Goal: Complete application form: Complete application form

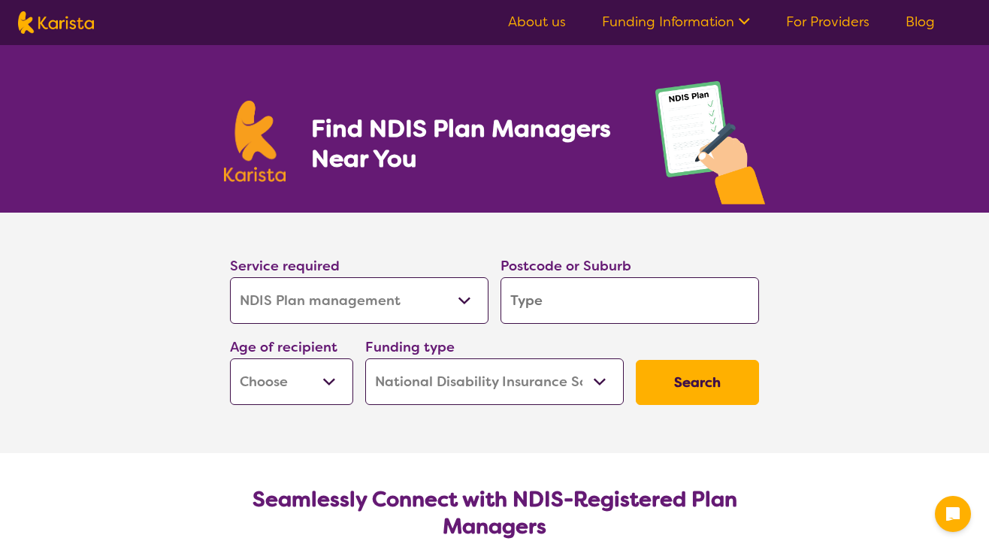
select select "NDIS Plan management"
select select "NDIS"
select select "NDIS Plan management"
select select "NDIS"
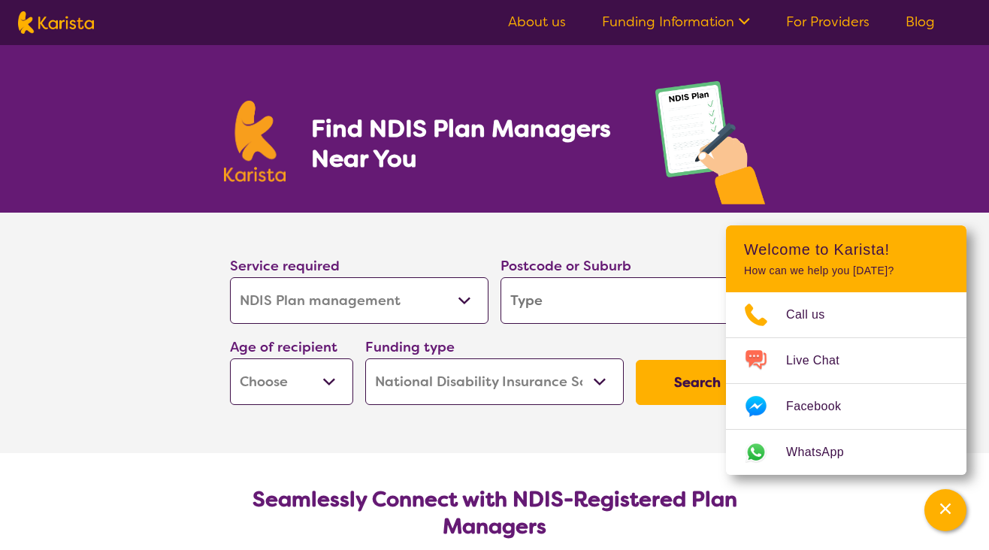
click at [465, 301] on select "Allied Health Assistant Assessment ([MEDICAL_DATA] or [MEDICAL_DATA]) Behaviour…" at bounding box center [359, 300] width 259 height 47
drag, startPoint x: 153, startPoint y: 474, endPoint x: 184, endPoint y: 464, distance: 32.3
click at [941, 510] on icon "Channel Menu" at bounding box center [945, 508] width 15 height 15
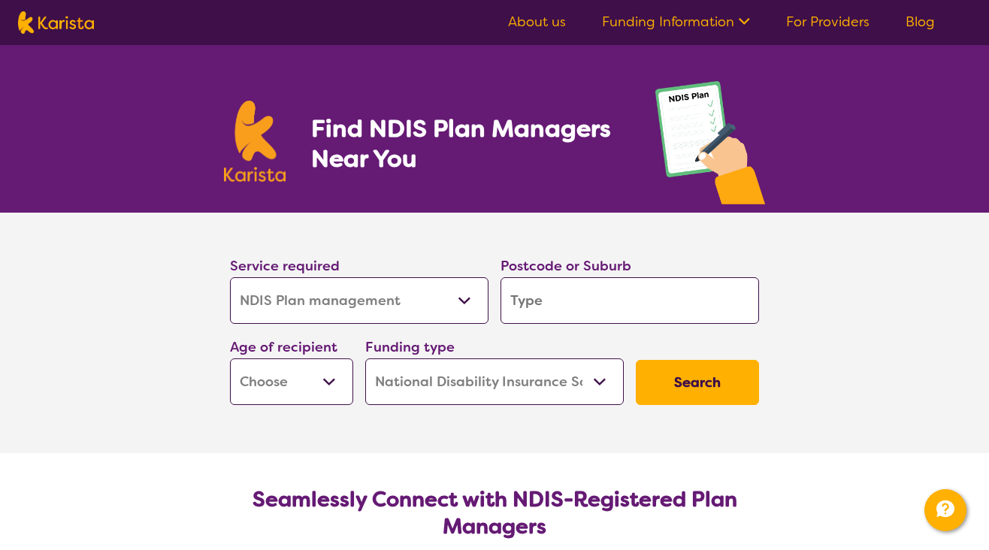
click at [463, 300] on select "Allied Health Assistant Assessment ([MEDICAL_DATA] or [MEDICAL_DATA]) Behaviour…" at bounding box center [359, 300] width 259 height 47
click at [230, 277] on select "Allied Health Assistant Assessment ([MEDICAL_DATA] or [MEDICAL_DATA]) Behaviour…" at bounding box center [359, 300] width 259 height 47
click at [623, 298] on input "search" at bounding box center [630, 300] width 259 height 47
type input "4"
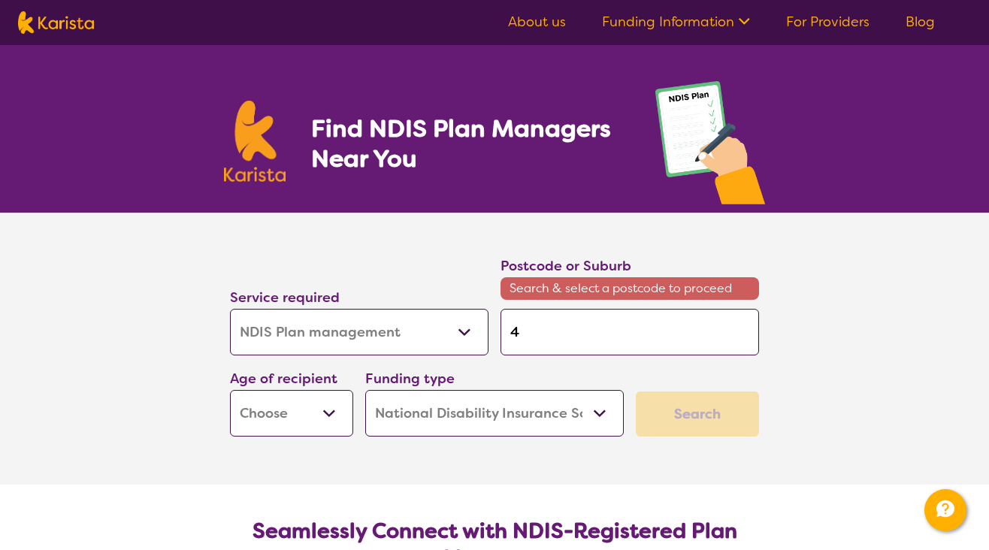
type input "41"
type input "412"
type input "4127"
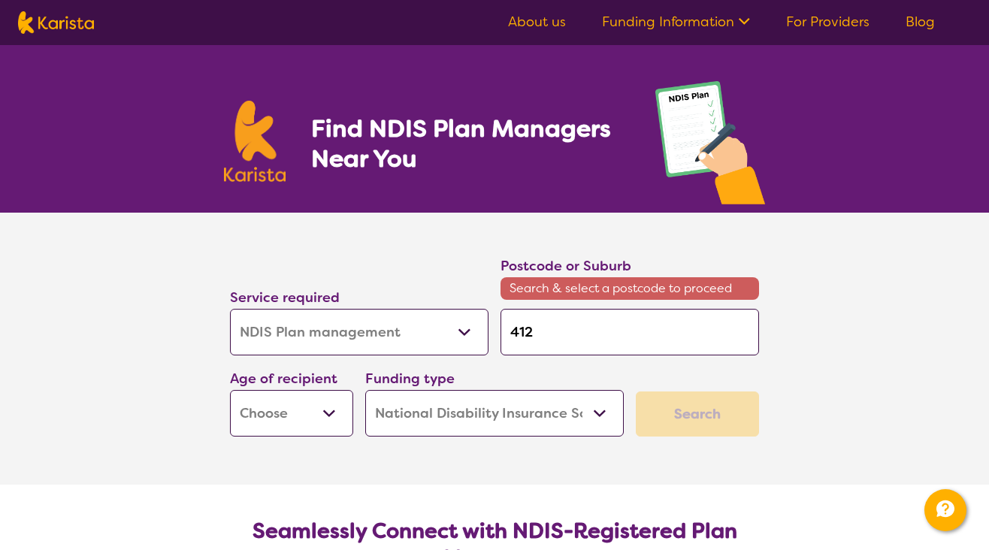
type input "4127"
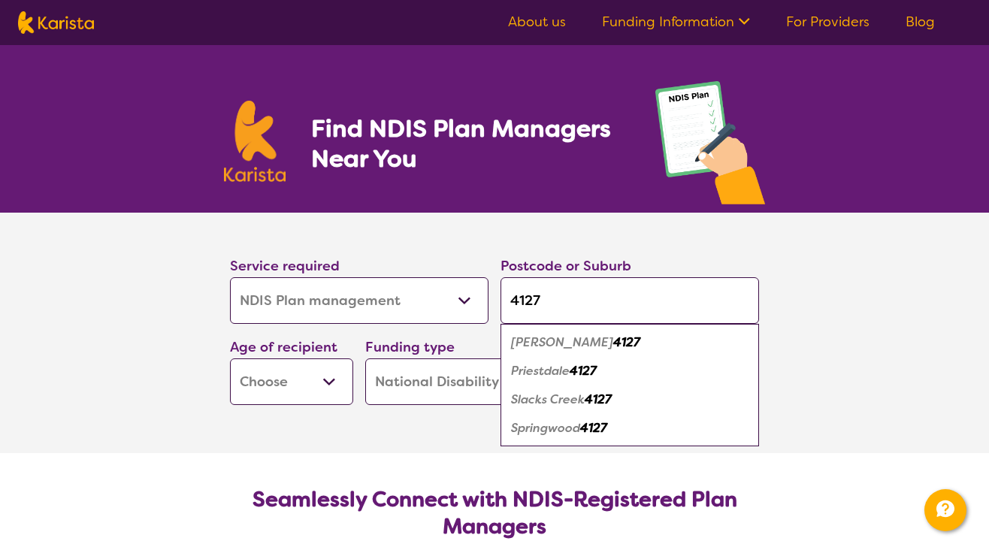
click at [600, 427] on em "4127" at bounding box center [593, 428] width 27 height 16
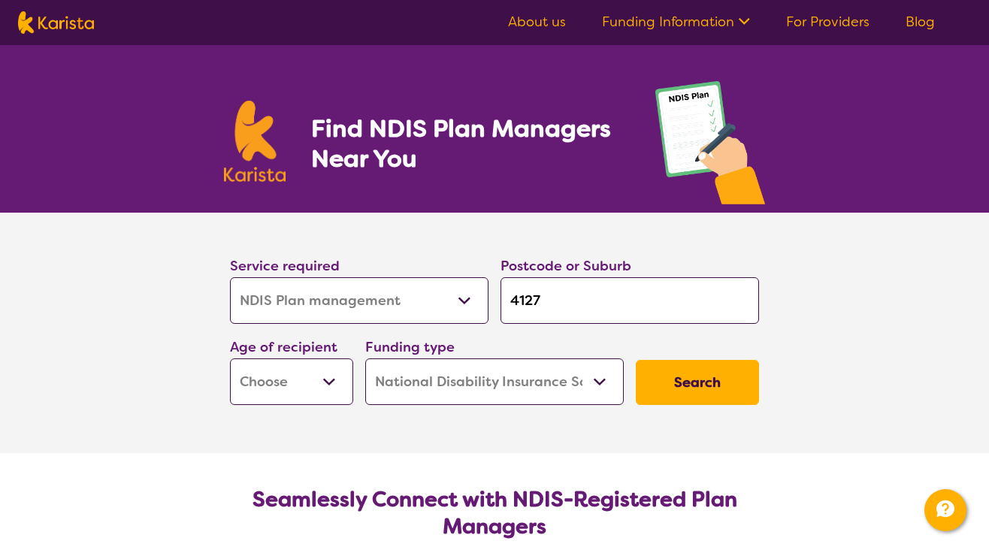
click at [561, 301] on input "4127" at bounding box center [630, 300] width 259 height 47
type input "412"
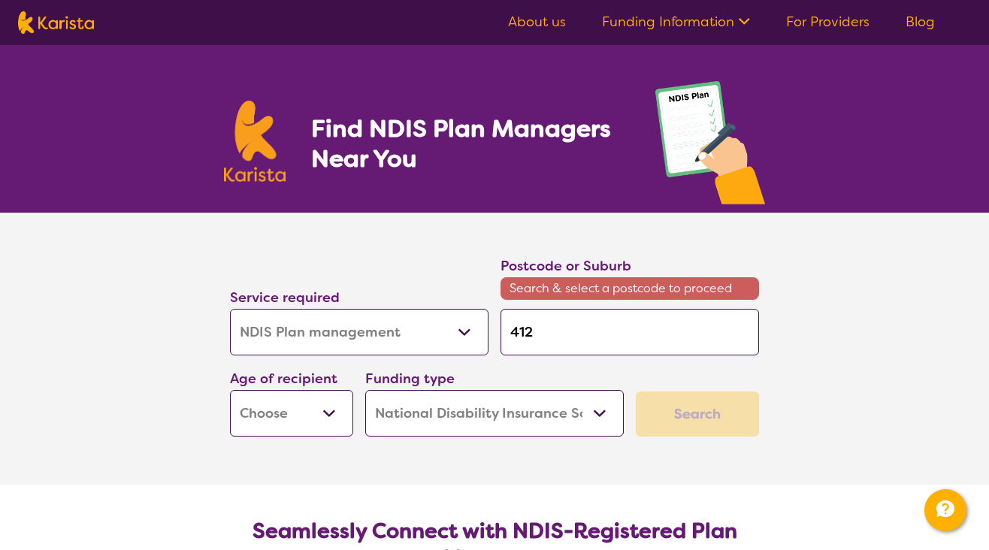
type input "41"
type input "4"
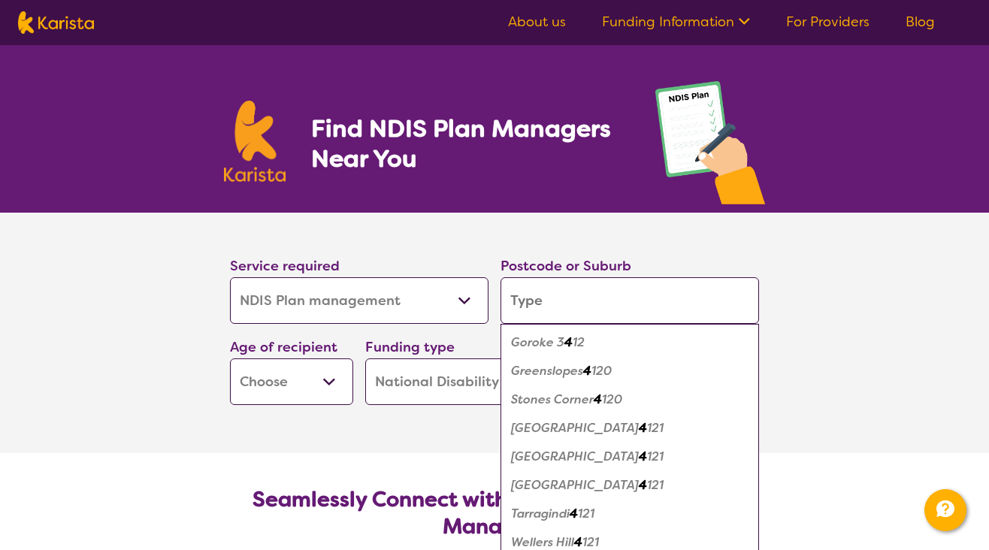
type input "s"
type input "sp"
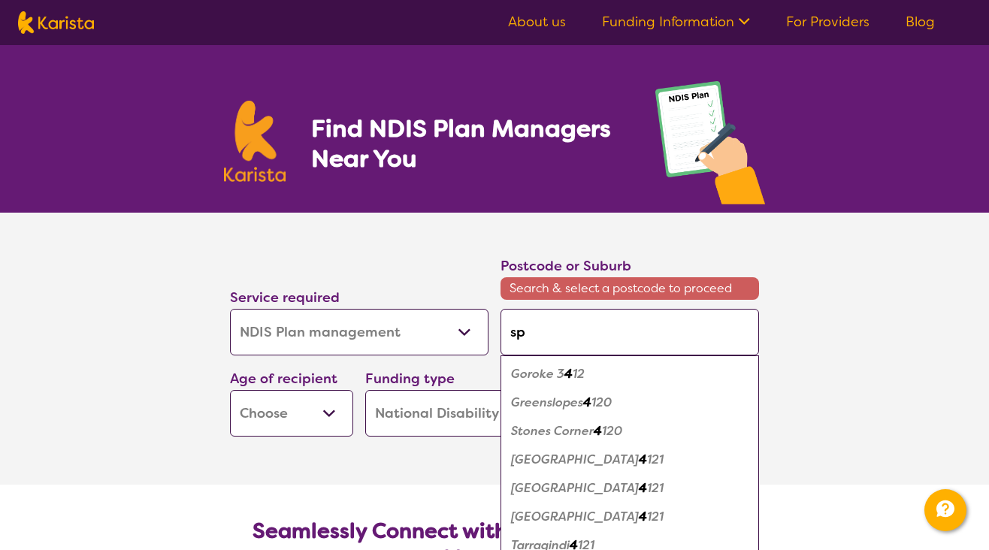
type input "spr"
type input "spri"
type input "sprin"
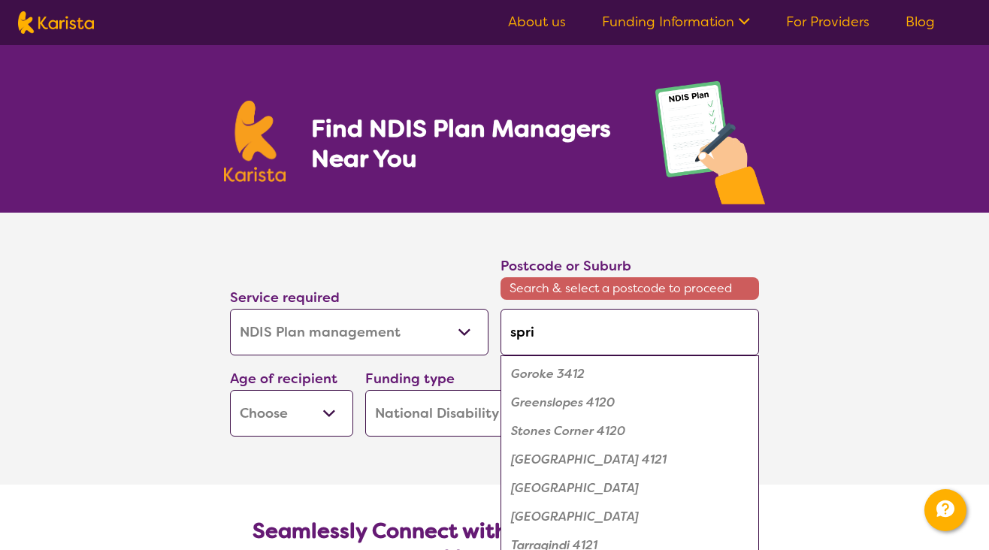
type input "sprin"
type input "spring"
type input "springw"
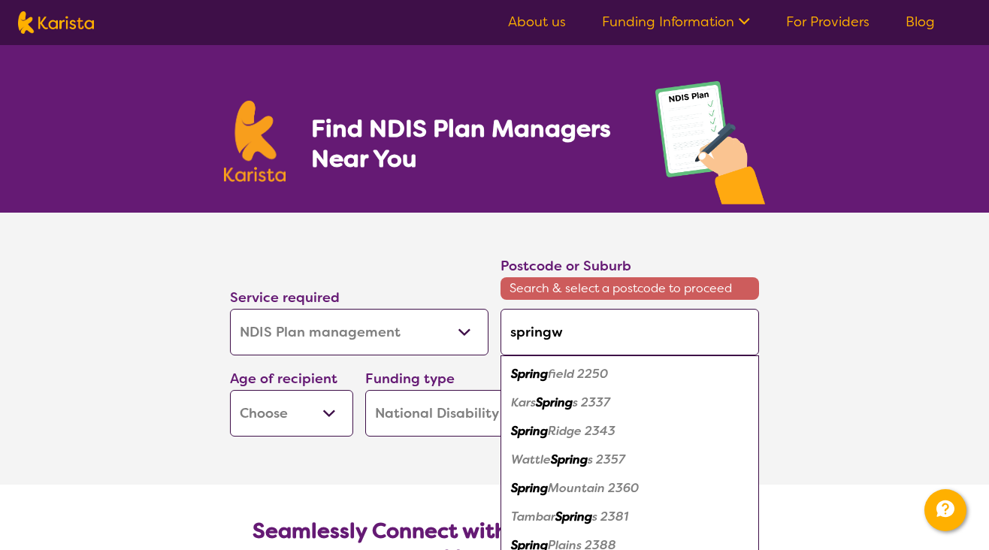
type input "springwo"
type input "springwoo"
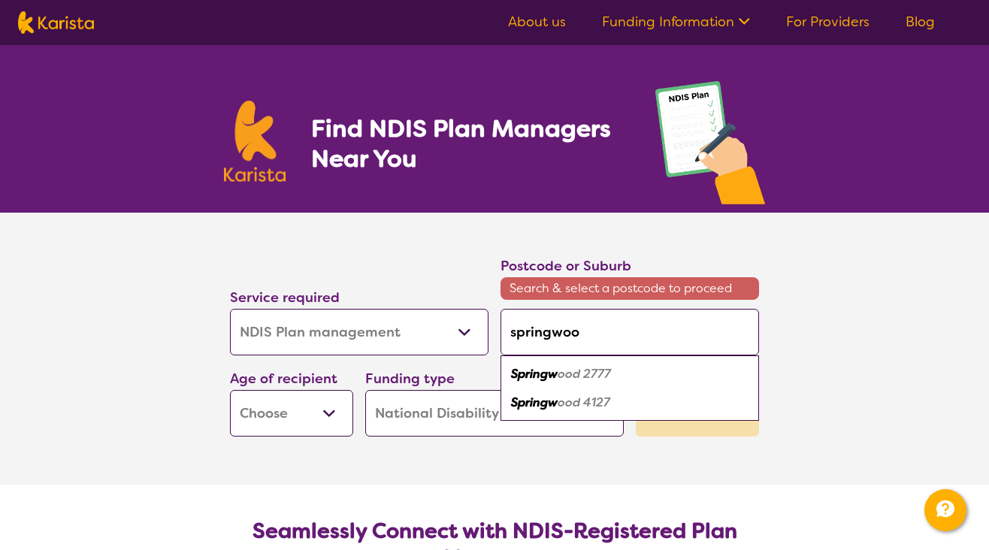
type input "springwood"
click at [555, 406] on em "Springwood" at bounding box center [545, 403] width 69 height 16
type input "4127"
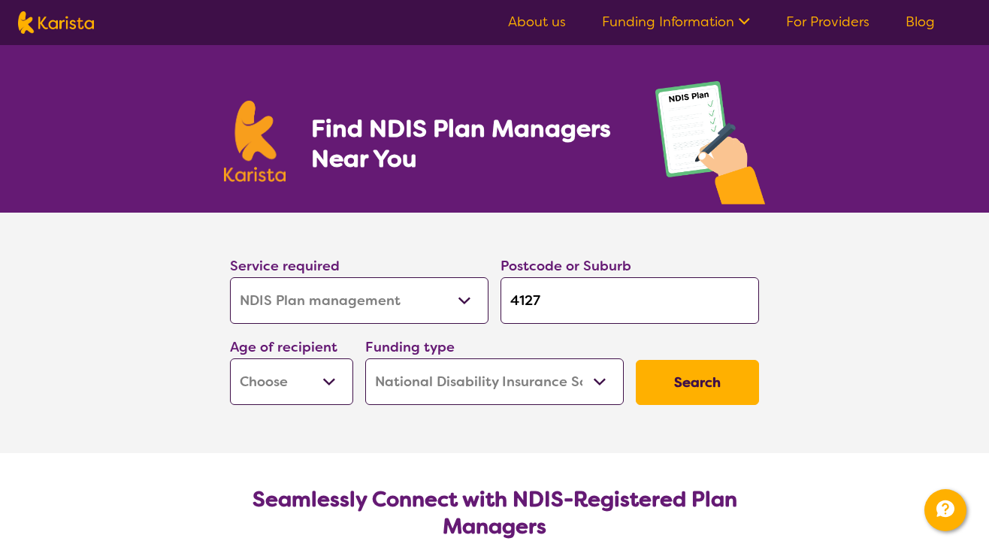
click at [334, 381] on select "Early Childhood - 0 to 9 Child - 10 to 11 Adolescent - 12 to 17 Adult - 18 to 6…" at bounding box center [291, 381] width 123 height 47
select select "AD"
click at [230, 358] on select "Early Childhood - 0 to 9 Child - 10 to 11 Adolescent - 12 to 17 Adult - 18 to 6…" at bounding box center [291, 381] width 123 height 47
select select "AD"
click at [600, 383] on select "Home Care Package (HCP) National Disability Insurance Scheme (NDIS) I don't know" at bounding box center [494, 381] width 259 height 47
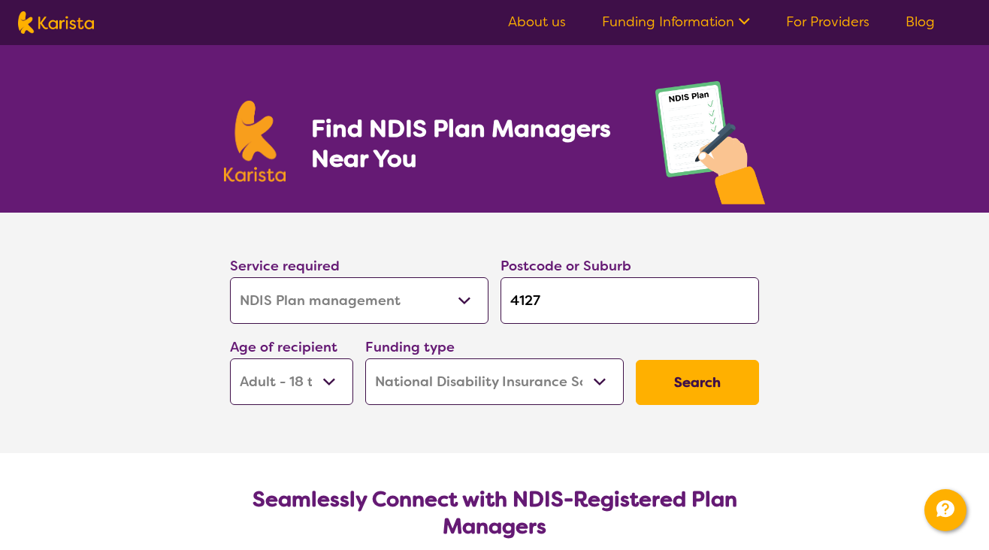
click at [365, 358] on select "Home Care Package (HCP) National Disability Insurance Scheme (NDIS) I don't know" at bounding box center [494, 381] width 259 height 47
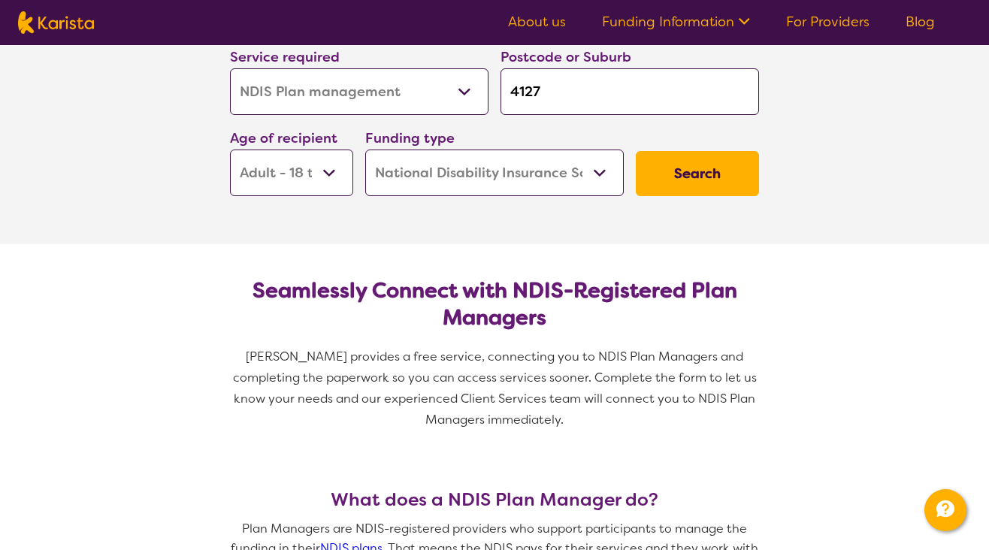
scroll to position [75, 0]
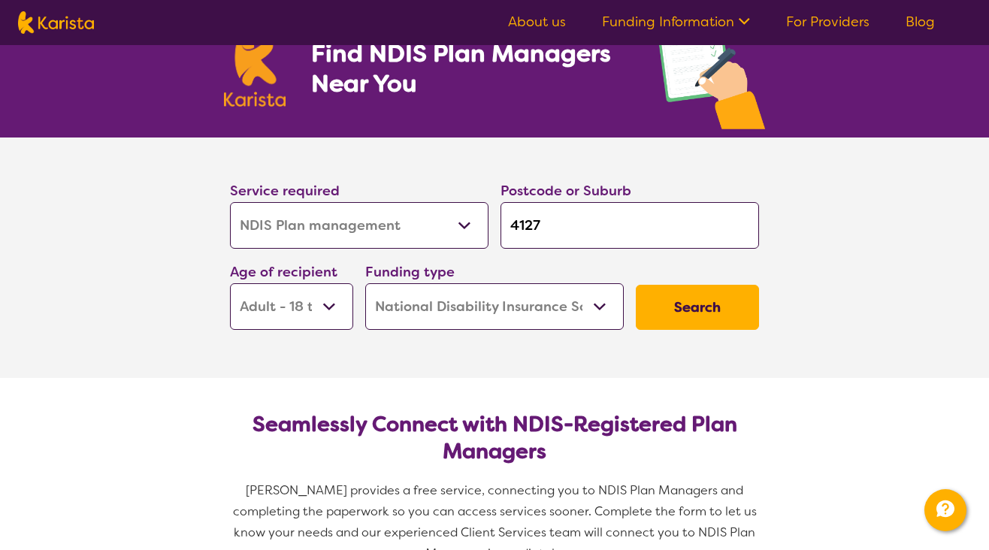
click at [691, 305] on button "Search" at bounding box center [697, 307] width 123 height 45
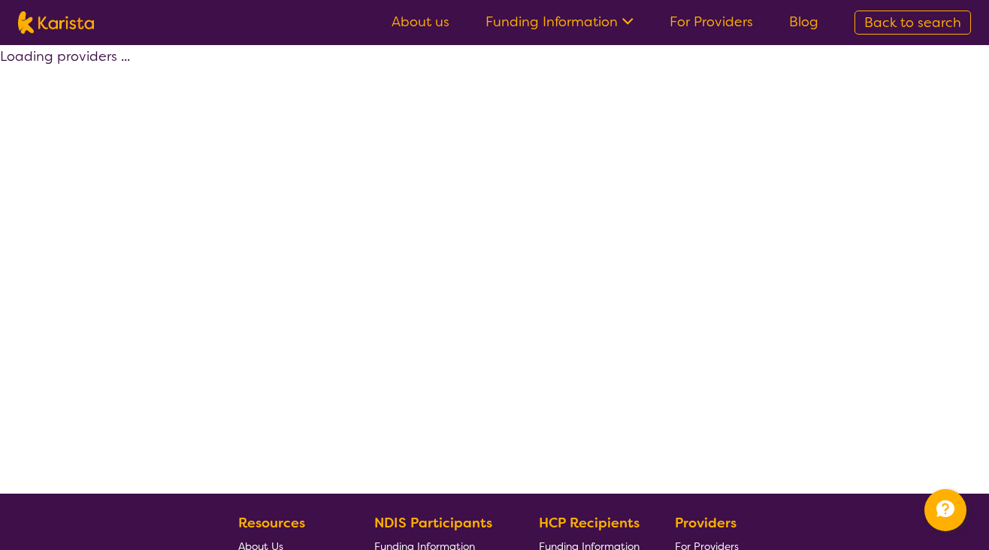
select select "by_score"
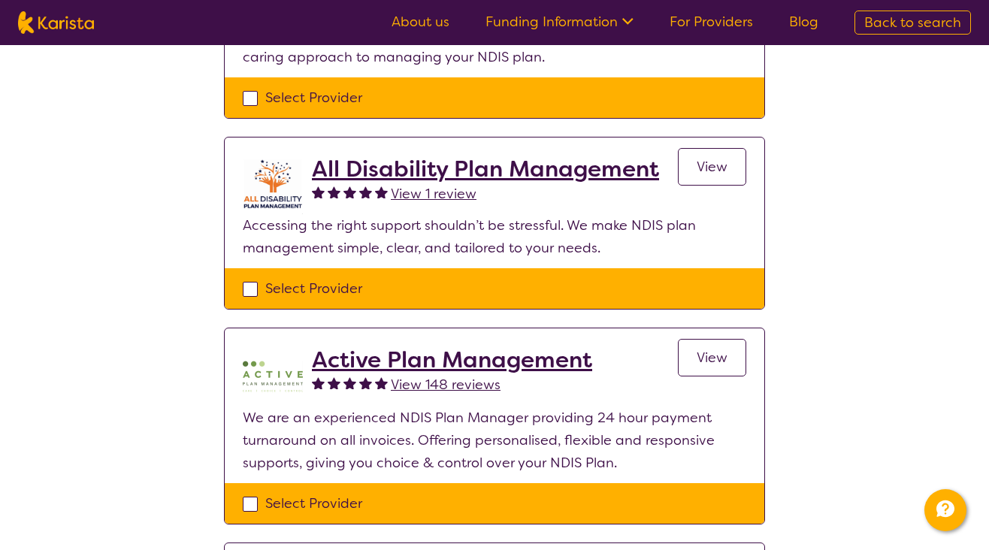
scroll to position [278, 0]
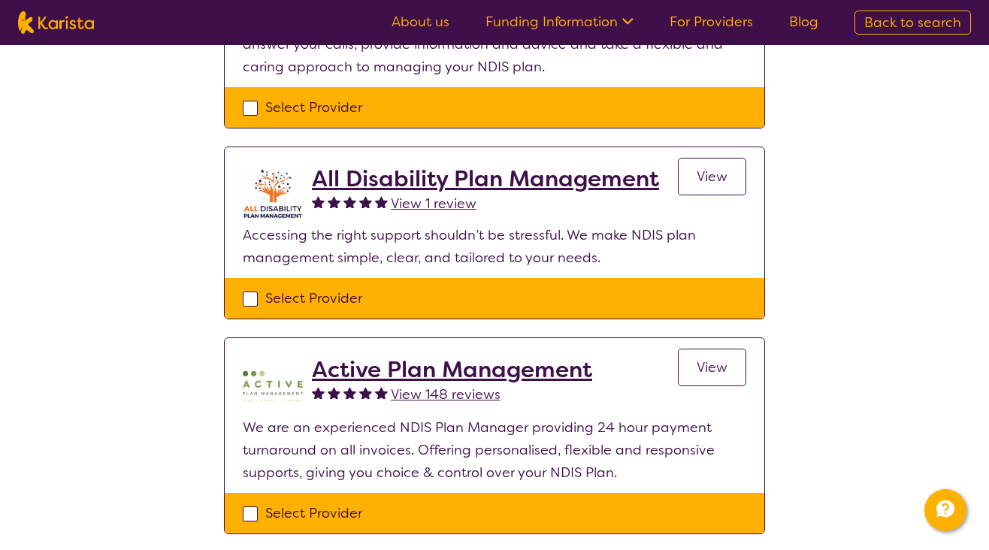
click at [409, 204] on span "View 1 review" at bounding box center [434, 204] width 86 height 18
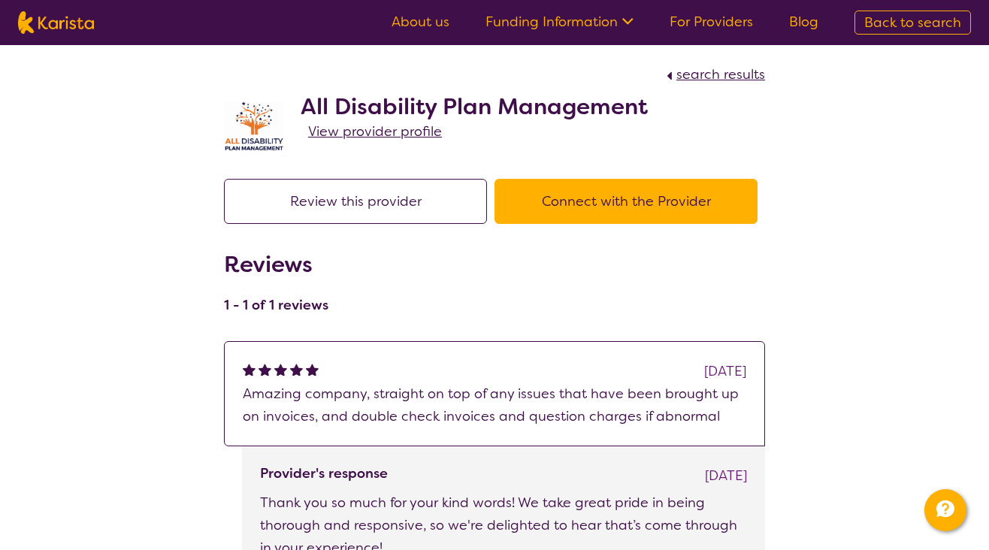
select select "by_score"
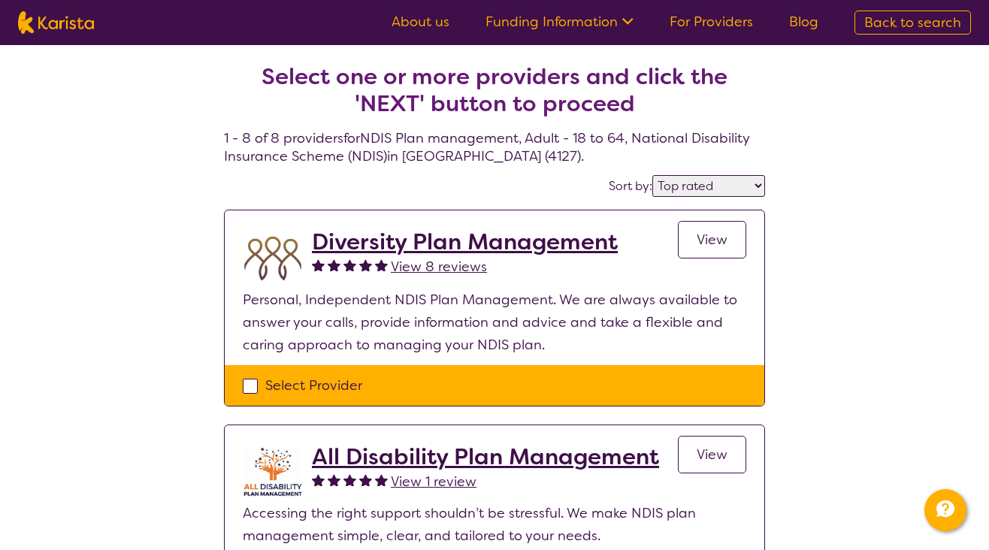
click at [409, 268] on span "View 8 reviews" at bounding box center [439, 267] width 96 height 18
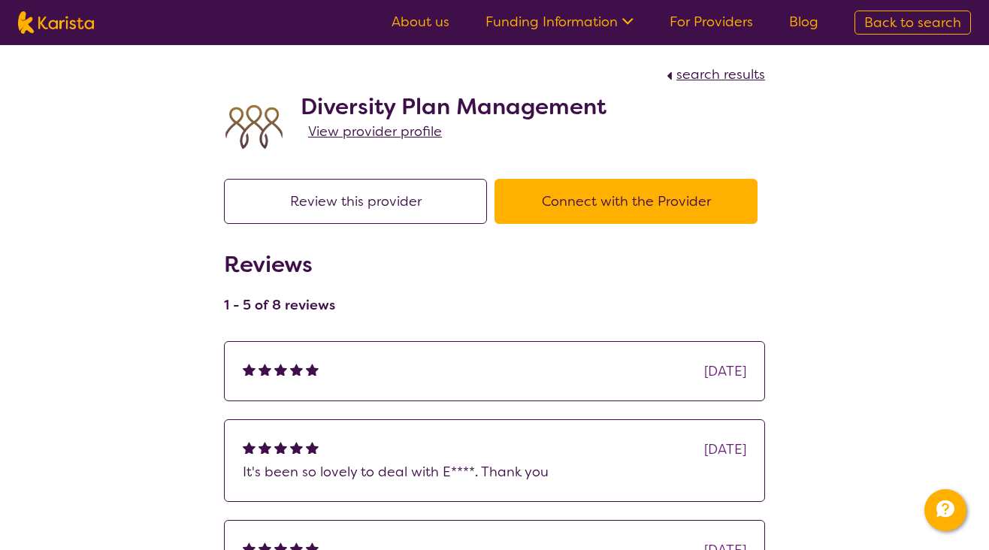
select select "by_score"
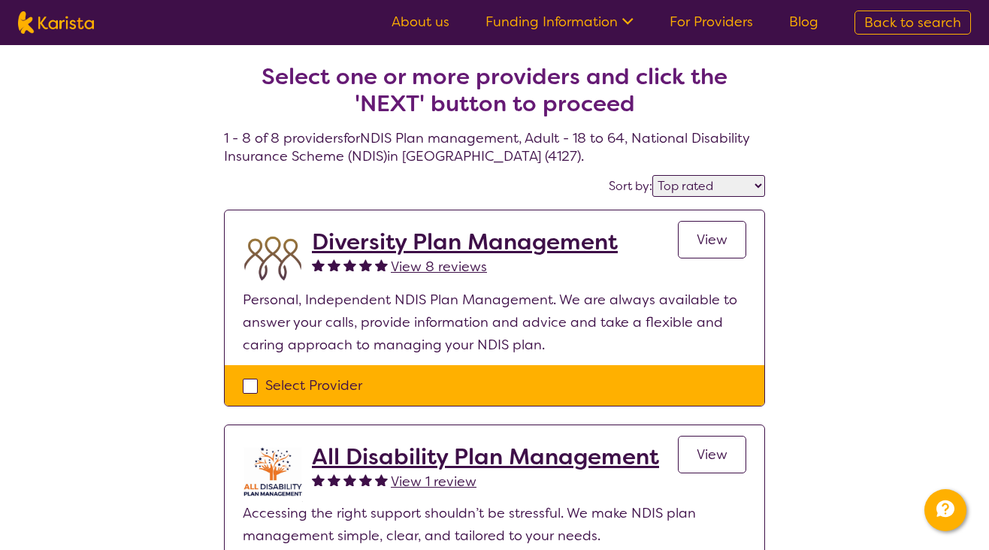
click at [713, 241] on span "View" at bounding box center [712, 240] width 31 height 18
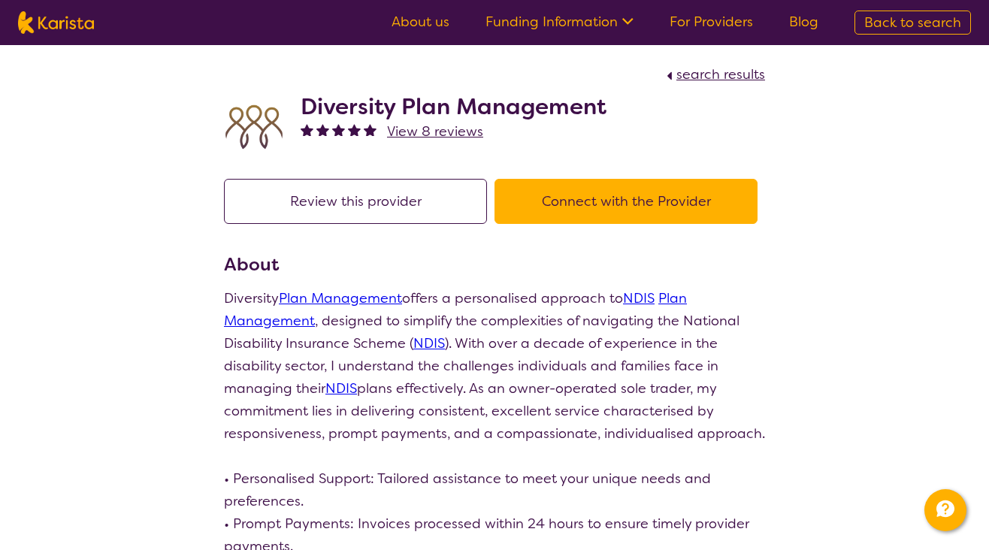
select select "by_score"
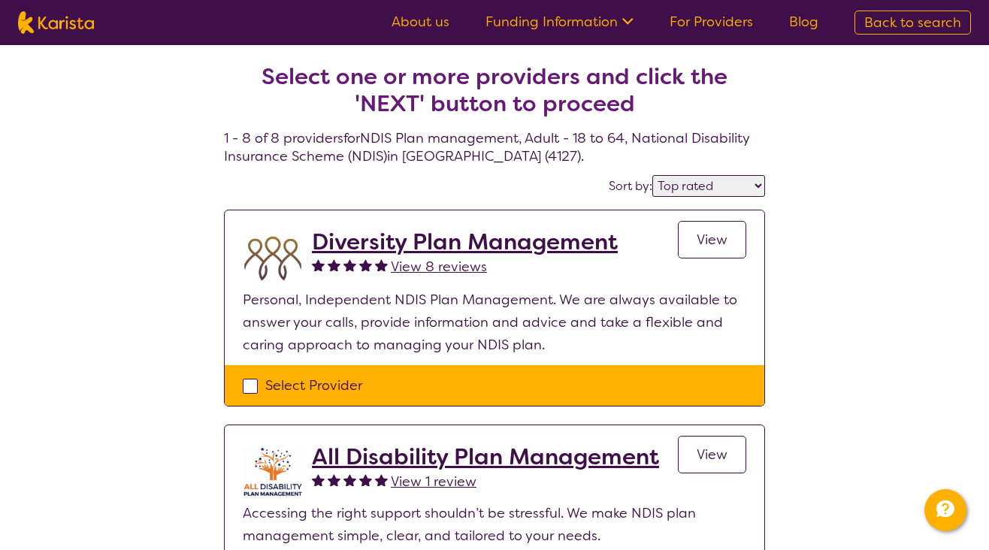
scroll to position [75, 0]
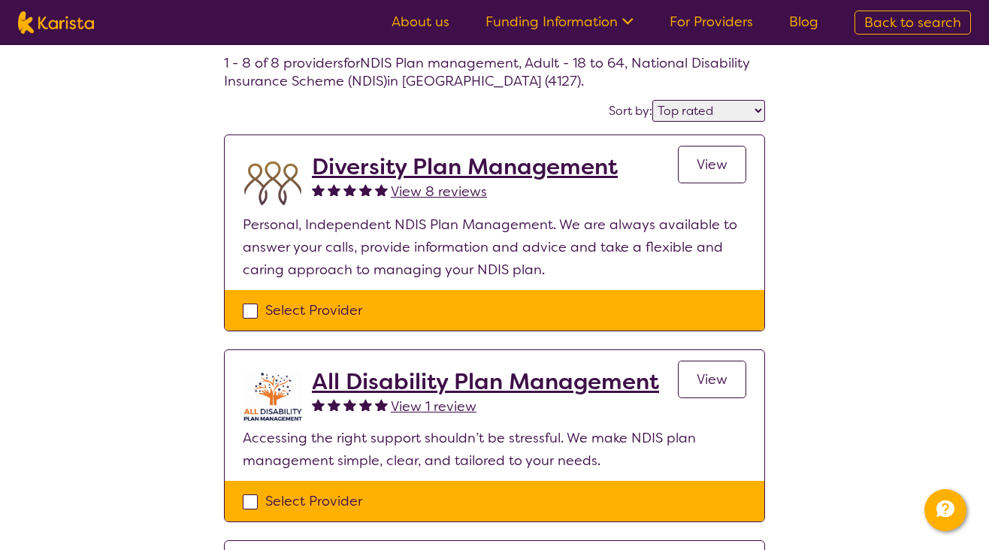
click at [250, 310] on div "Select Provider" at bounding box center [495, 310] width 504 height 23
checkbox input "true"
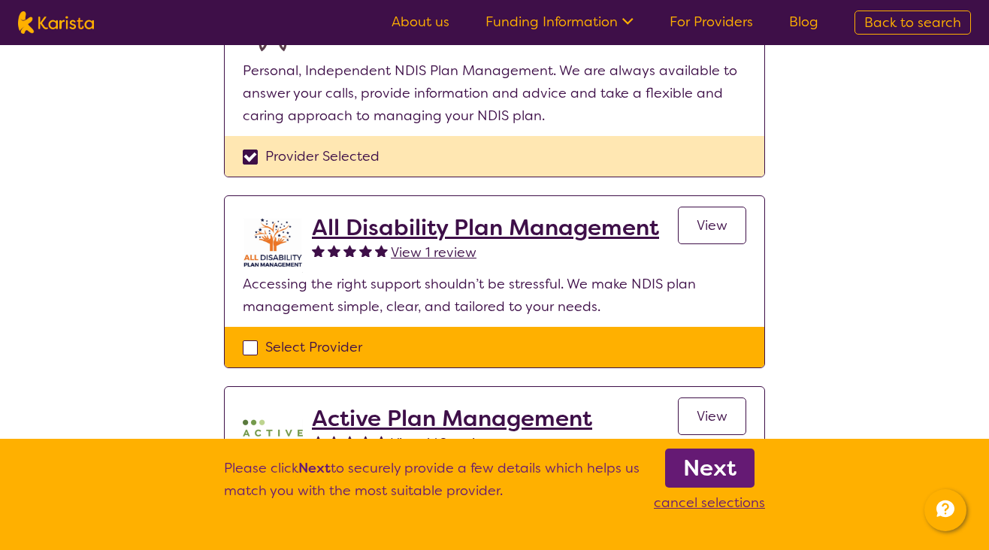
scroll to position [225, 0]
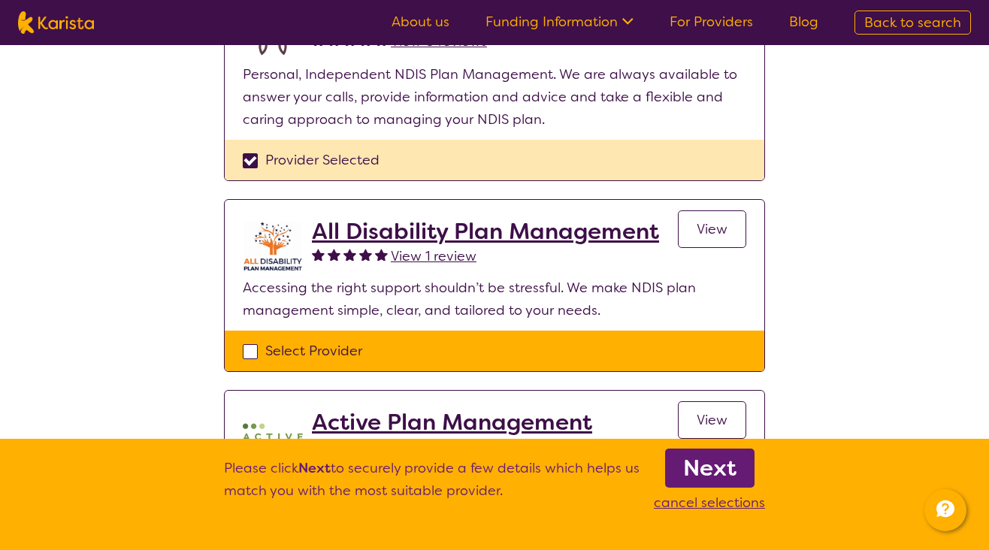
click at [251, 352] on div "Select Provider" at bounding box center [495, 351] width 504 height 23
checkbox input "true"
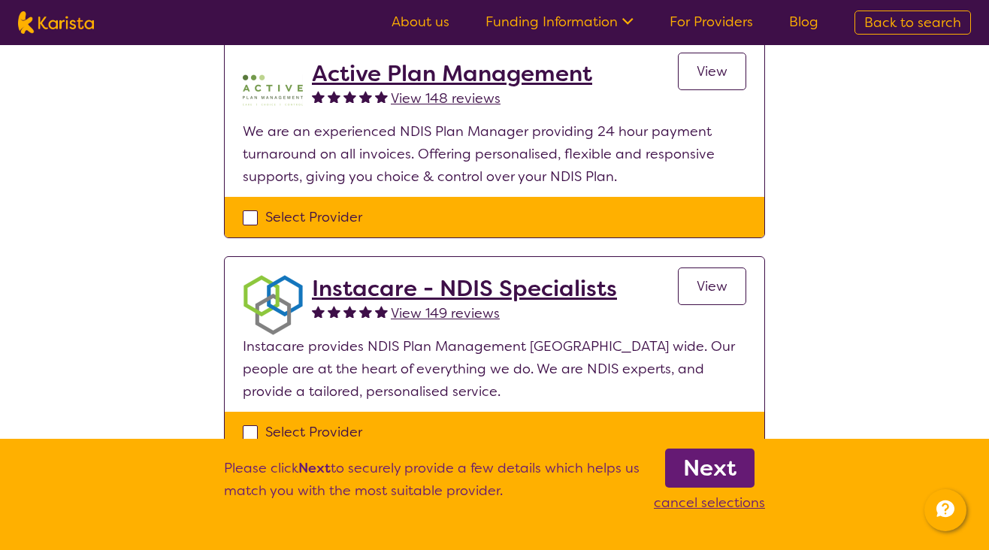
scroll to position [601, 0]
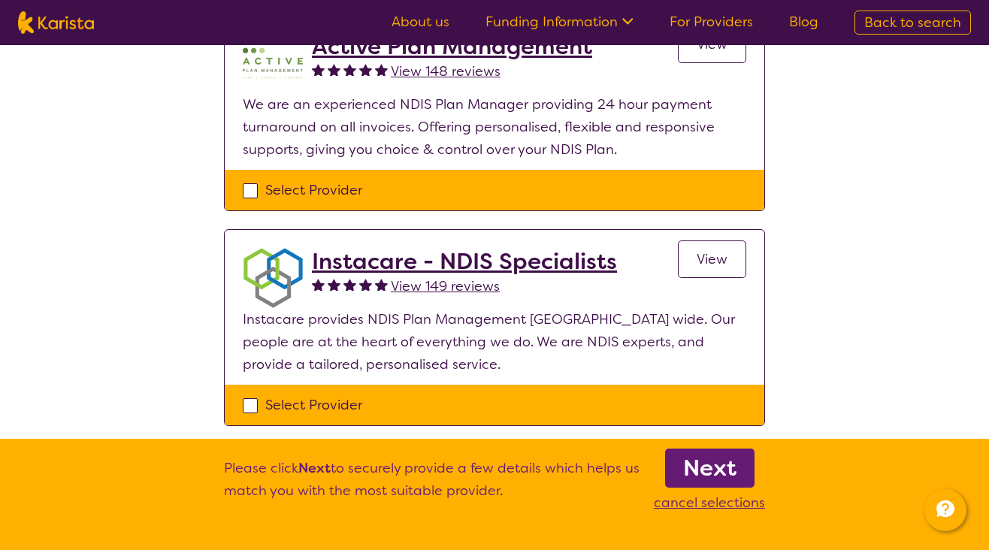
click at [246, 405] on div "Select Provider" at bounding box center [495, 405] width 504 height 23
checkbox input "true"
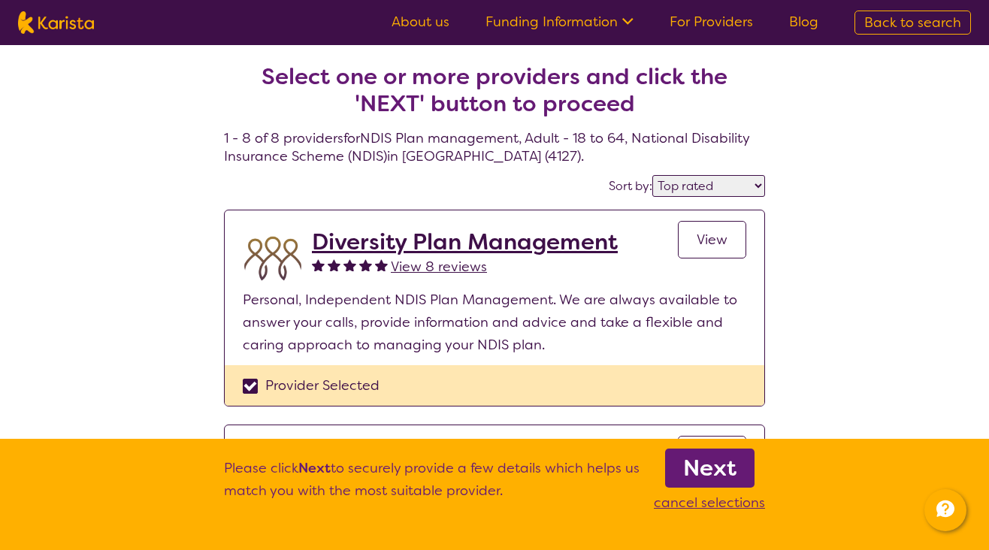
click at [705, 468] on b "Next" at bounding box center [709, 468] width 53 height 30
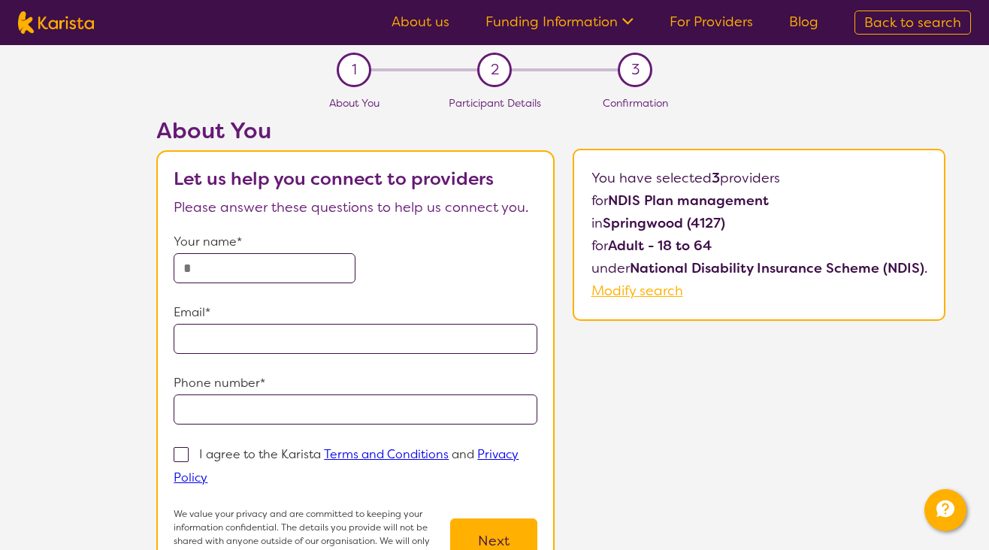
click at [222, 270] on input "text" at bounding box center [265, 268] width 182 height 30
type input "**********"
click at [194, 337] on input "email" at bounding box center [356, 339] width 364 height 30
type input "**********"
click at [245, 410] on input "tel" at bounding box center [356, 410] width 364 height 30
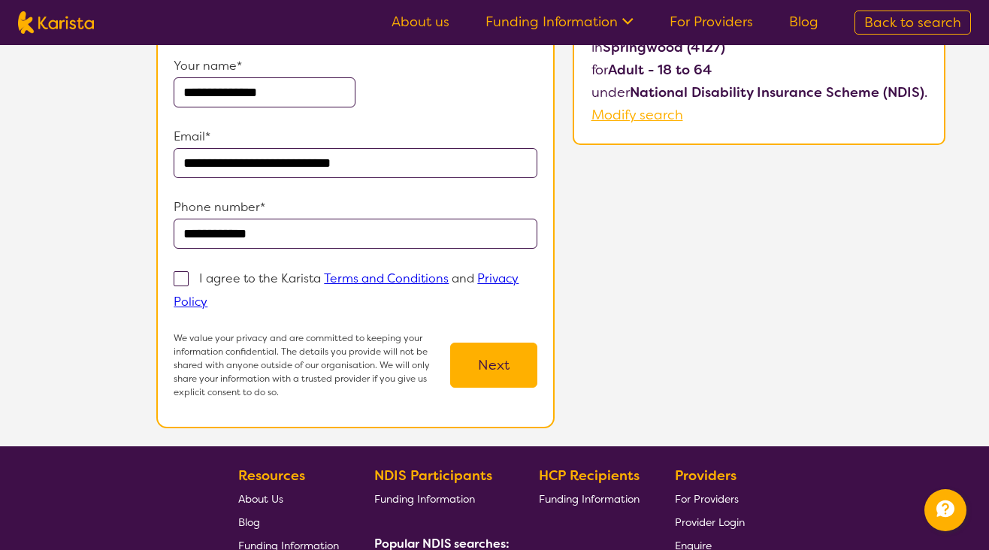
scroll to position [225, 0]
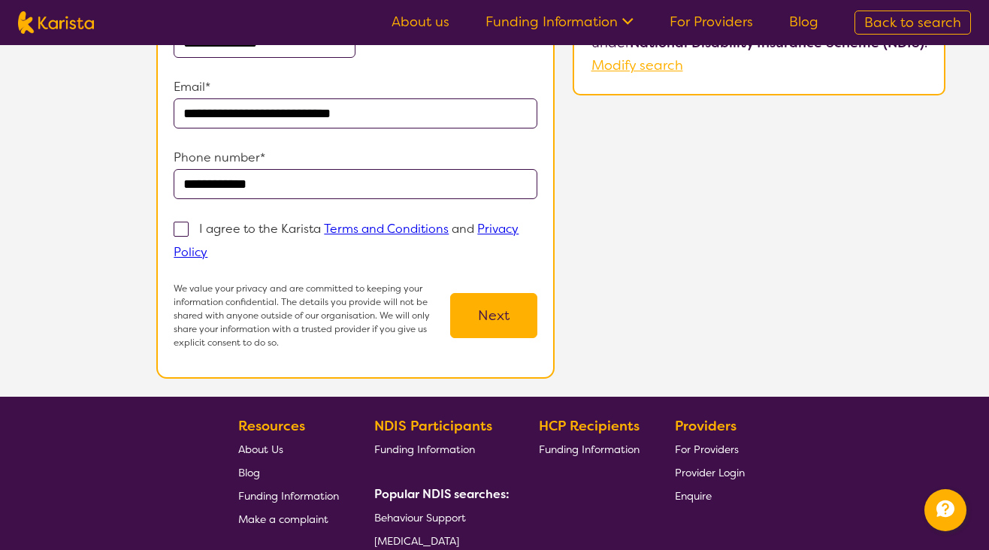
type input "**********"
click at [180, 228] on span at bounding box center [181, 229] width 15 height 15
click at [207, 247] on input "I agree to the Karista Terms and Conditions and Privacy Policy" at bounding box center [212, 252] width 10 height 10
checkbox input "true"
click at [491, 310] on button "Next" at bounding box center [493, 315] width 87 height 45
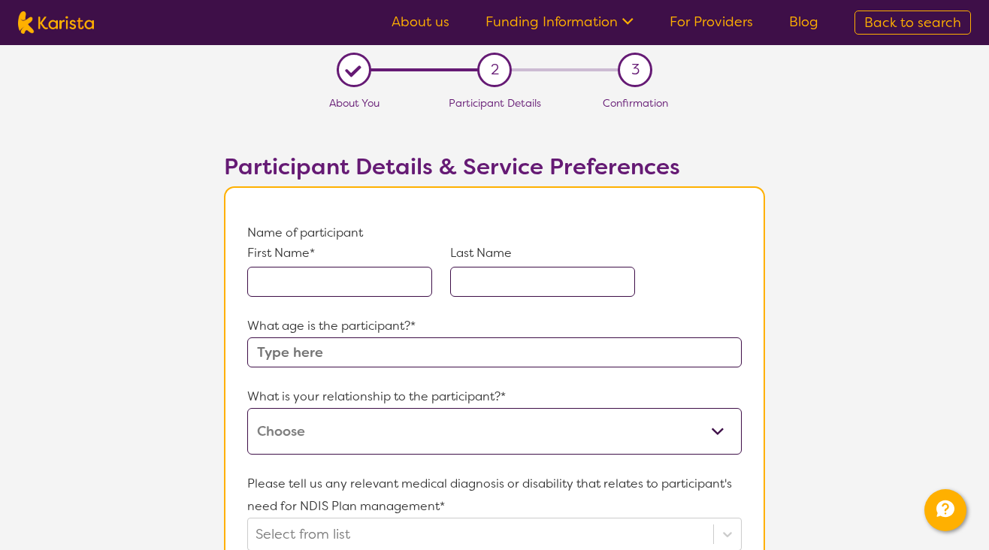
click at [338, 281] on input "text" at bounding box center [339, 282] width 185 height 30
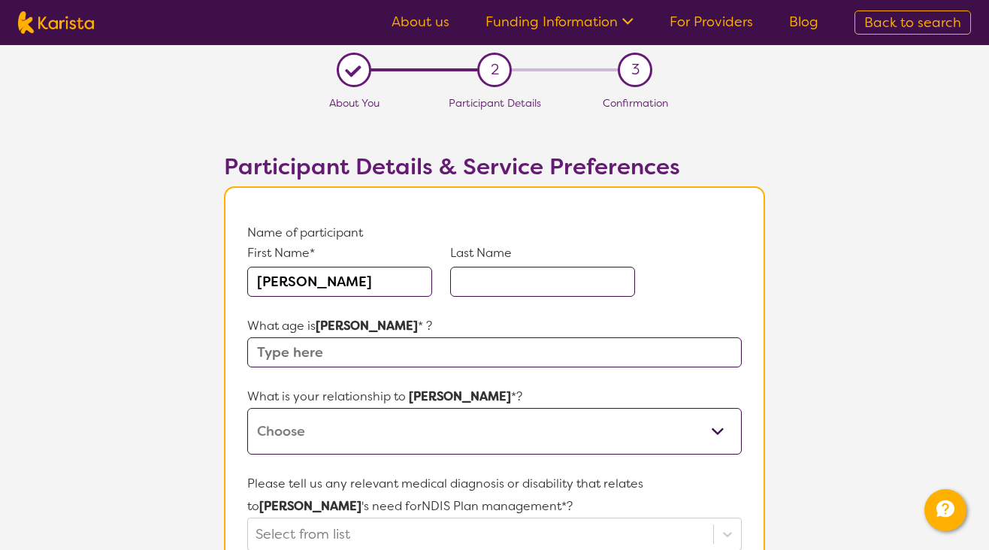
type input "[PERSON_NAME]"
click at [488, 285] on input "text" at bounding box center [542, 282] width 185 height 30
type input "[PERSON_NAME]"
click at [424, 353] on input "text" at bounding box center [494, 352] width 495 height 30
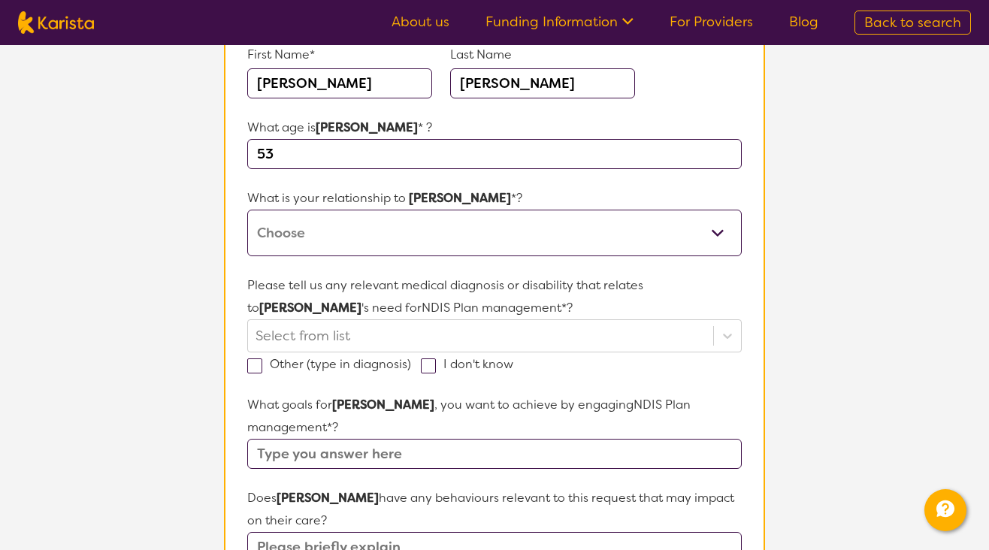
scroll to position [225, 0]
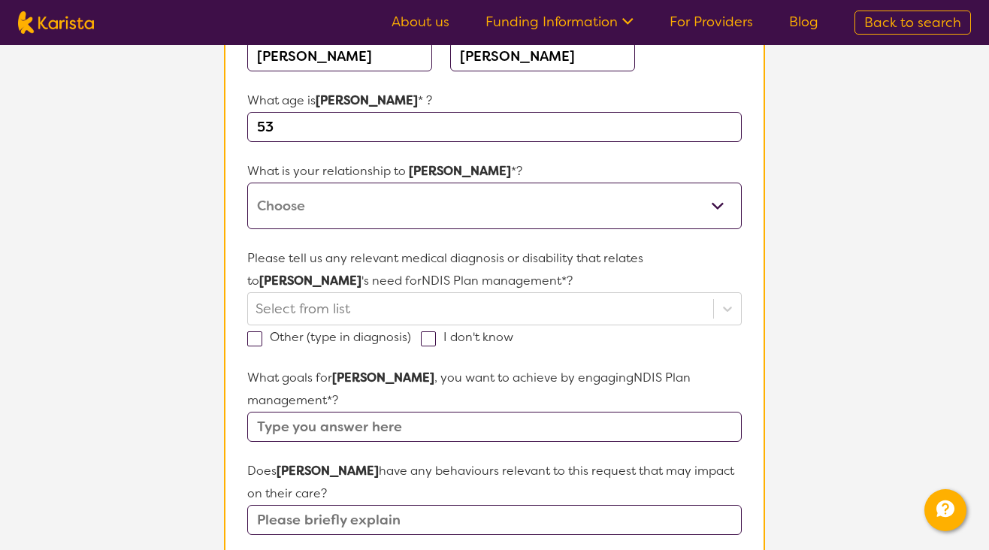
type input "53"
click at [714, 201] on select "This request is for myself I am their parent I am their child I am their spouse…" at bounding box center [494, 206] width 495 height 47
select select "This request is for myself"
click at [247, 183] on select "This request is for myself I am their parent I am their child I am their spouse…" at bounding box center [494, 206] width 495 height 47
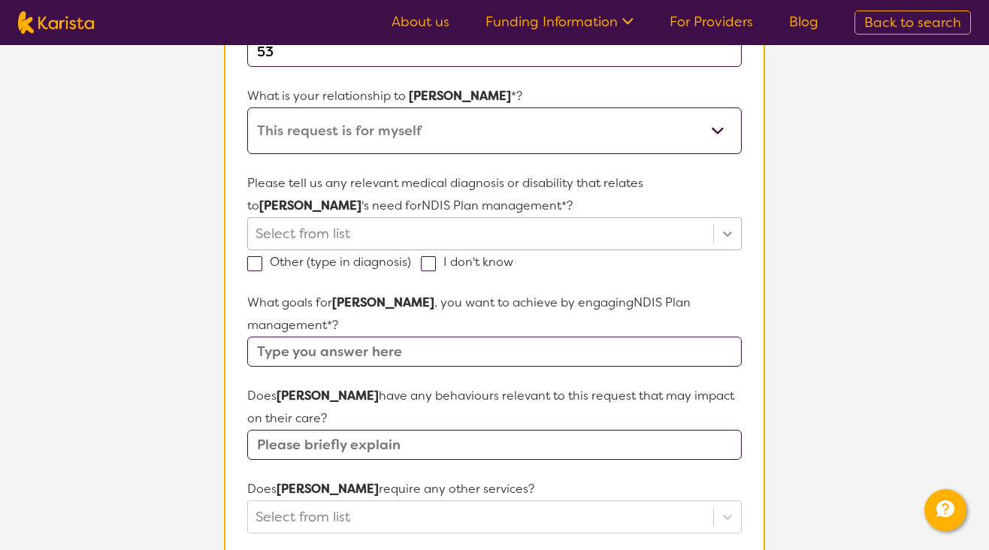
click at [727, 234] on icon at bounding box center [727, 233] width 9 height 5
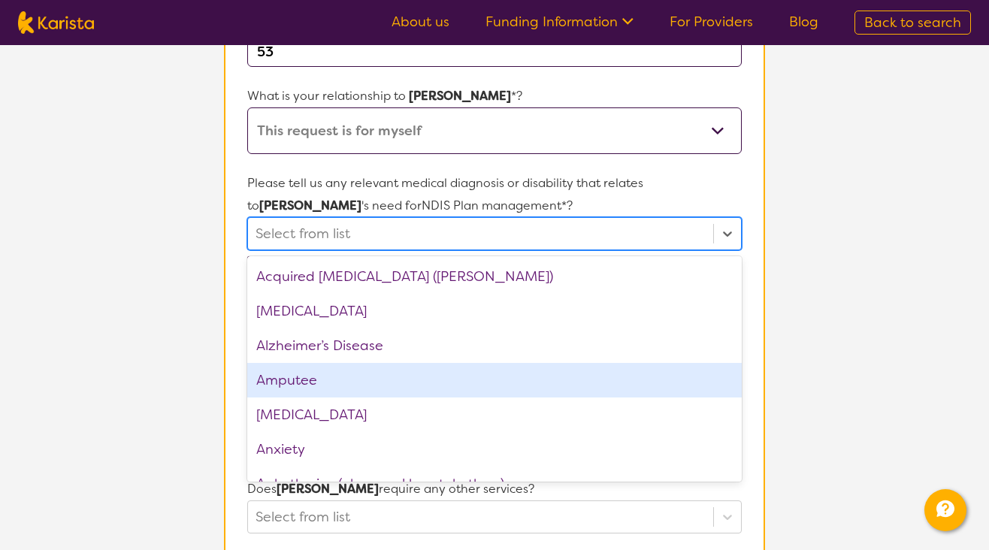
click at [288, 383] on div "Amputee" at bounding box center [494, 380] width 495 height 35
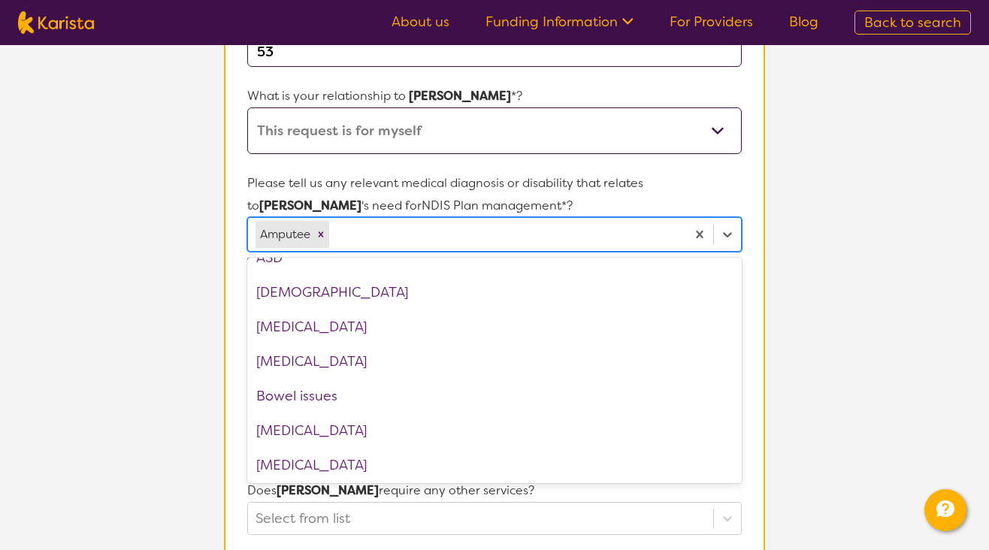
scroll to position [0, 0]
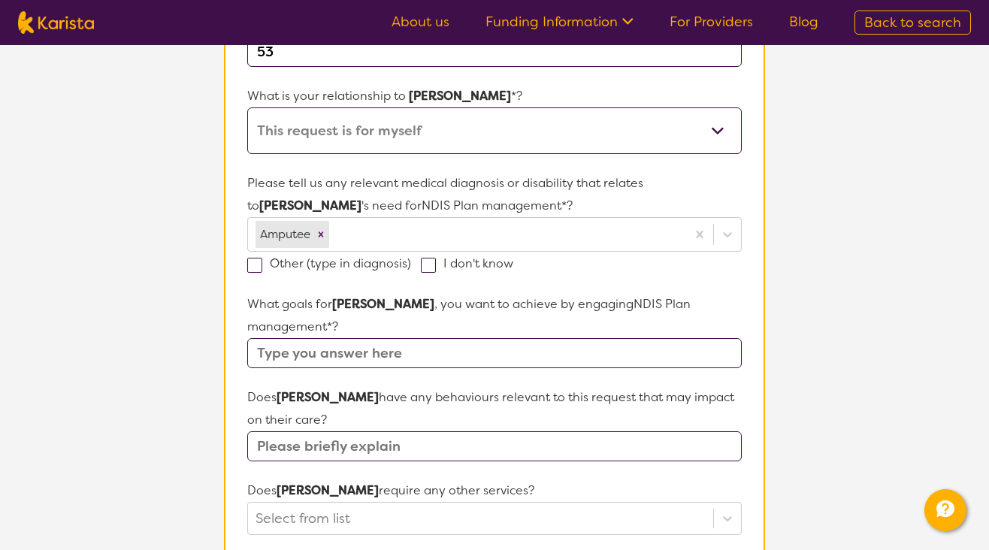
click at [756, 253] on section "Name of participant First Name* [PERSON_NAME] Last Name [PERSON_NAME] What age …" at bounding box center [494, 463] width 541 height 1154
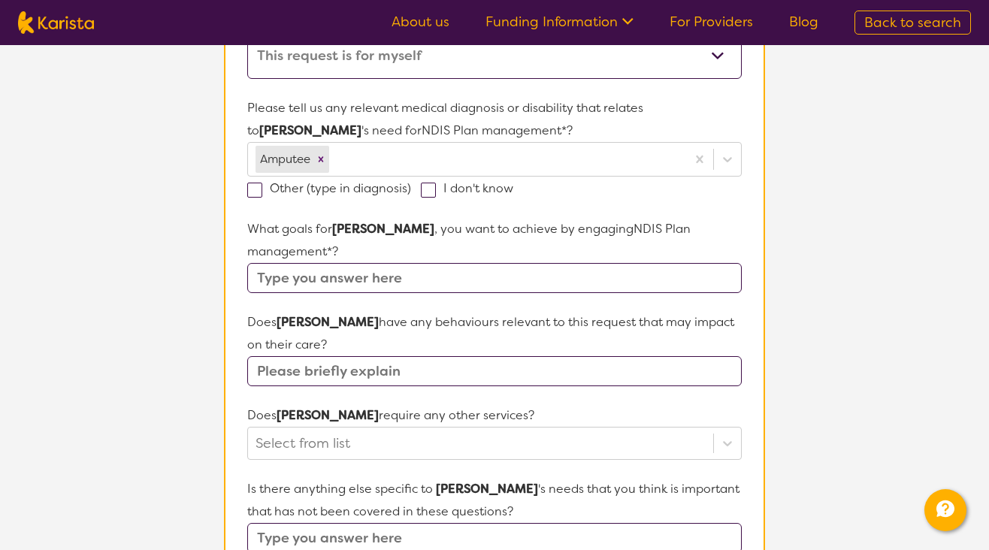
click at [303, 263] on input "text" at bounding box center [494, 278] width 495 height 30
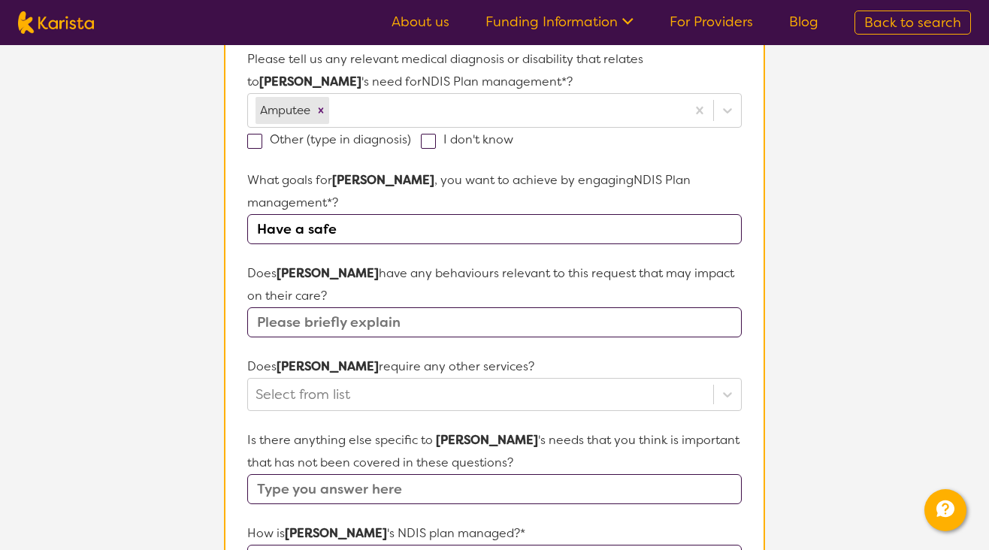
scroll to position [451, 0]
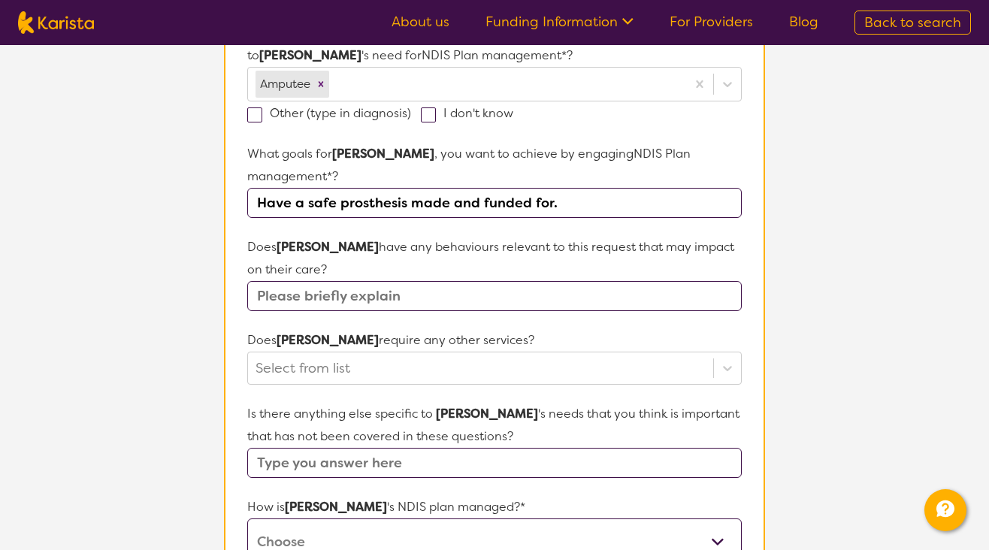
click at [340, 188] on input "Have a safe prosthesis made and funded for." at bounding box center [494, 203] width 495 height 30
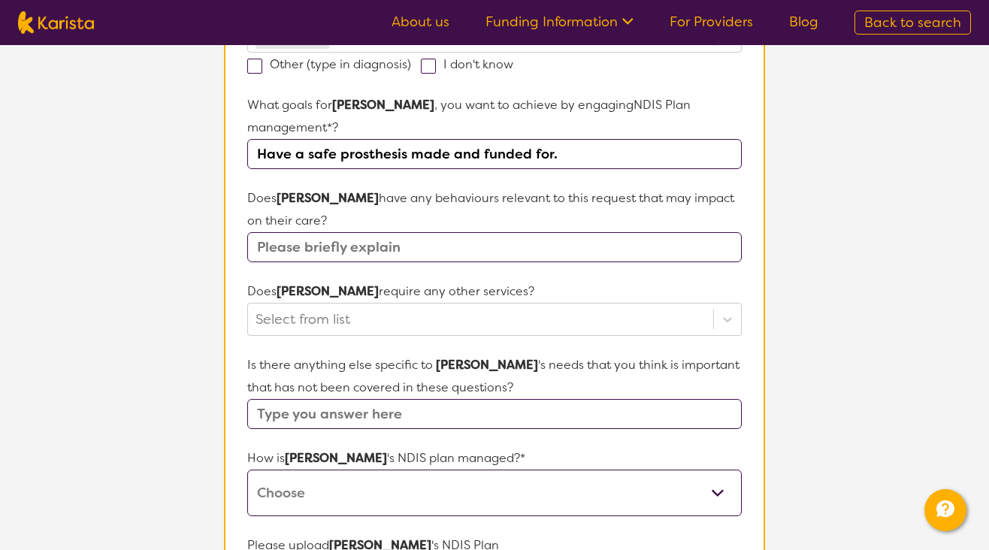
scroll to position [526, 0]
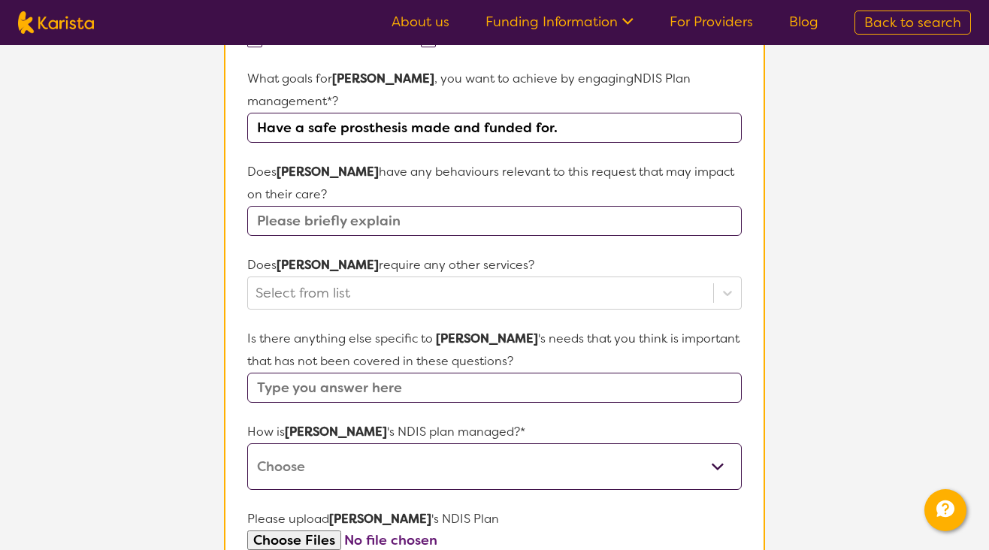
type input "Have a safe prosthesis made and funded for."
click at [658, 206] on input "text" at bounding box center [494, 221] width 495 height 30
type input "Nil"
click at [310, 280] on div at bounding box center [481, 293] width 450 height 26
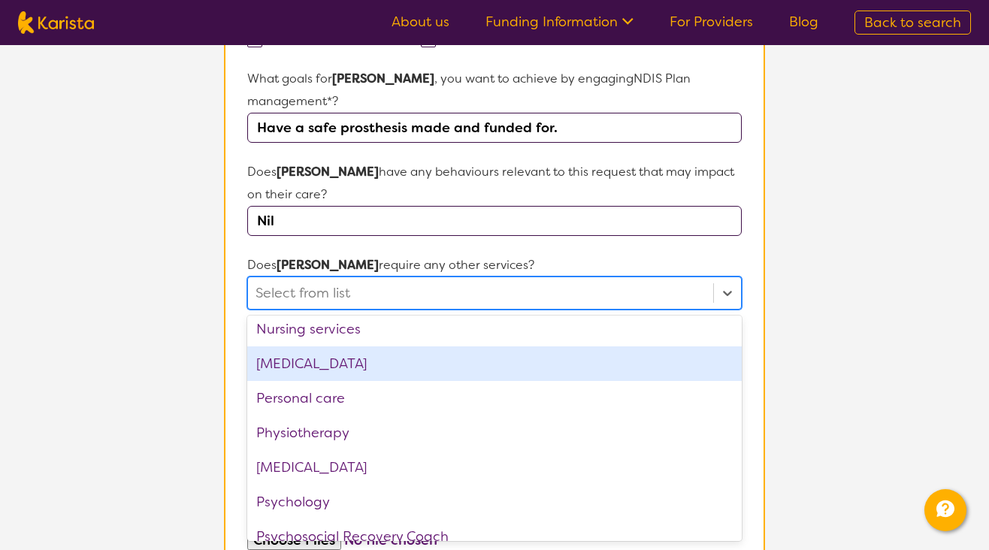
scroll to position [376, 0]
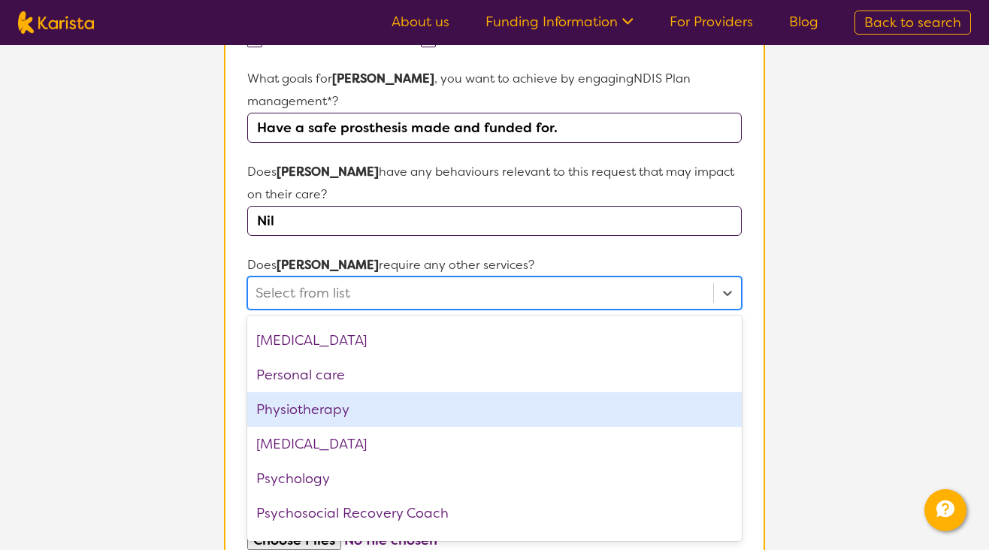
click at [332, 392] on div "Physiotherapy" at bounding box center [494, 409] width 495 height 35
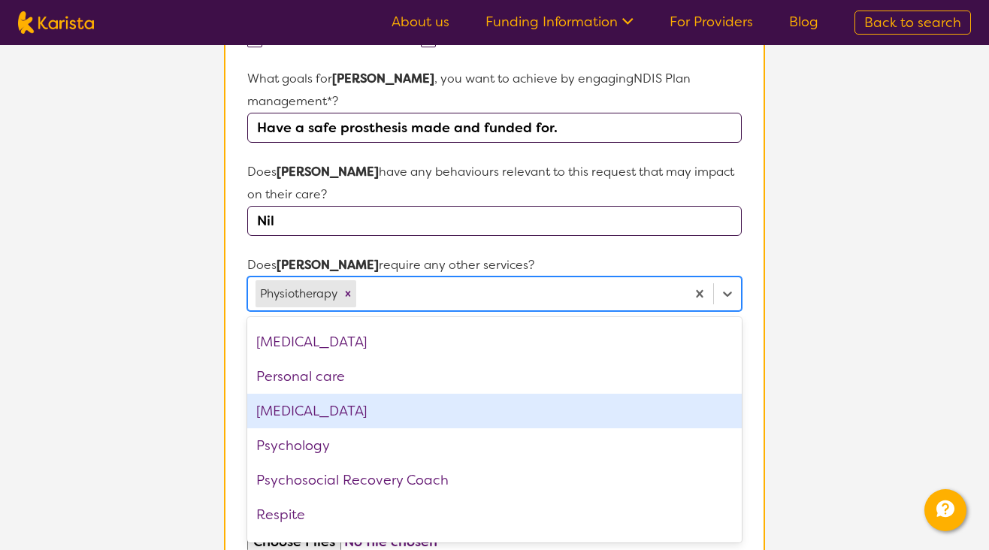
click at [289, 394] on div "[MEDICAL_DATA]" at bounding box center [494, 411] width 495 height 35
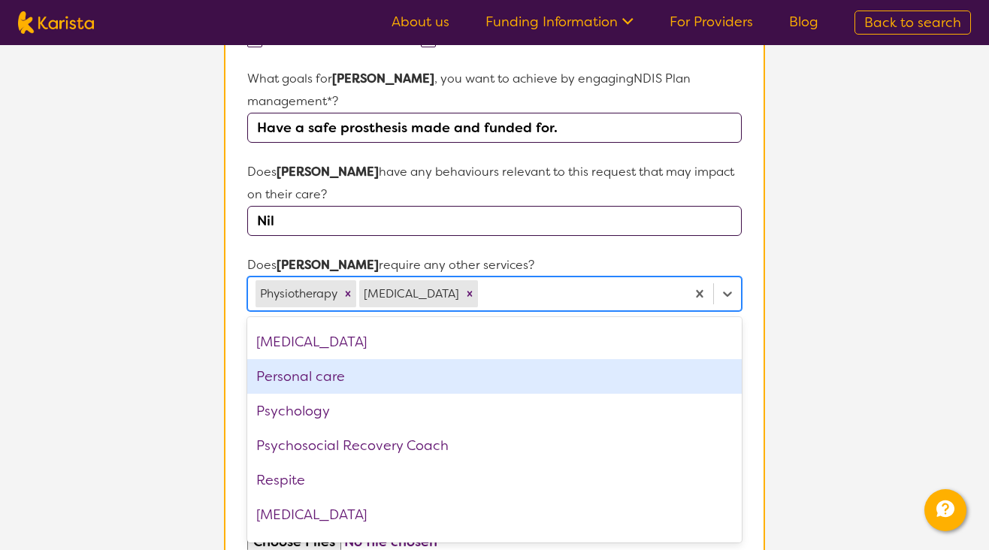
scroll to position [437, 0]
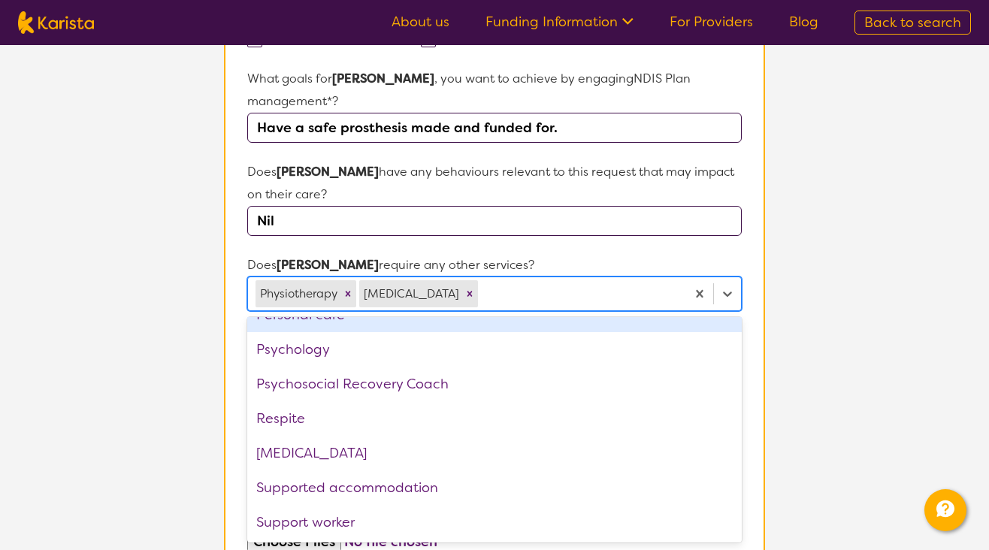
click at [749, 301] on section "Name of participant First Name* [PERSON_NAME] Last Name [PERSON_NAME] What age …" at bounding box center [494, 237] width 541 height 1155
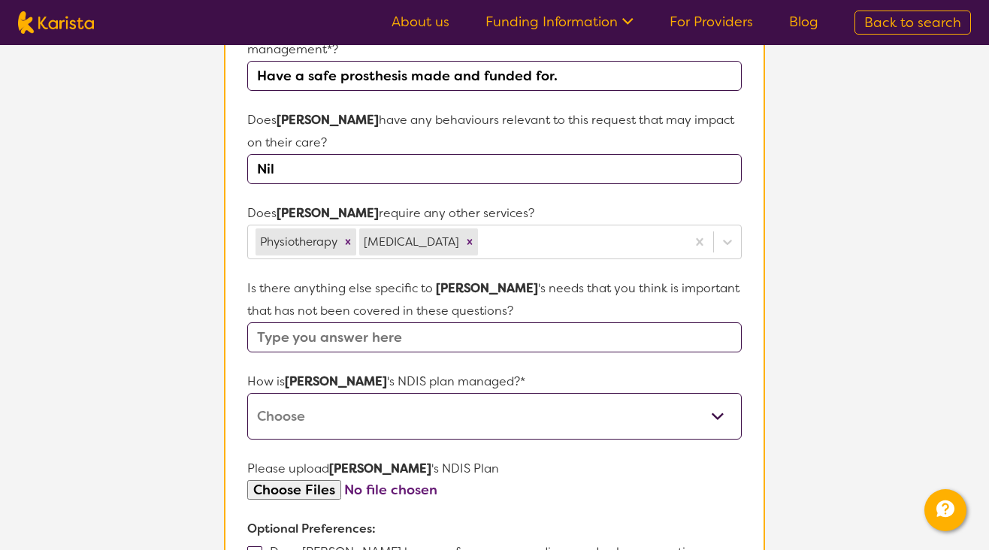
scroll to position [601, 0]
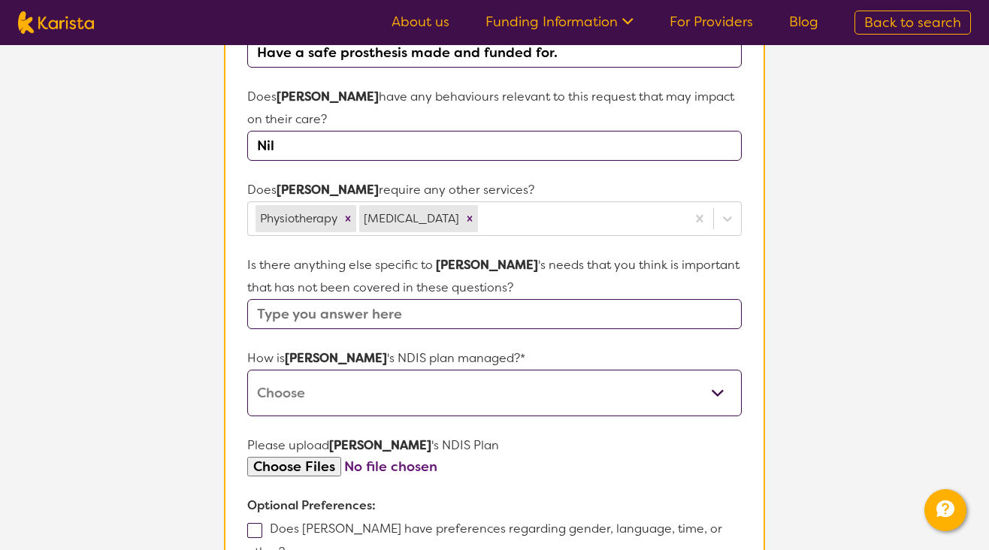
click at [297, 299] on input "text" at bounding box center [494, 314] width 495 height 30
type input "v"
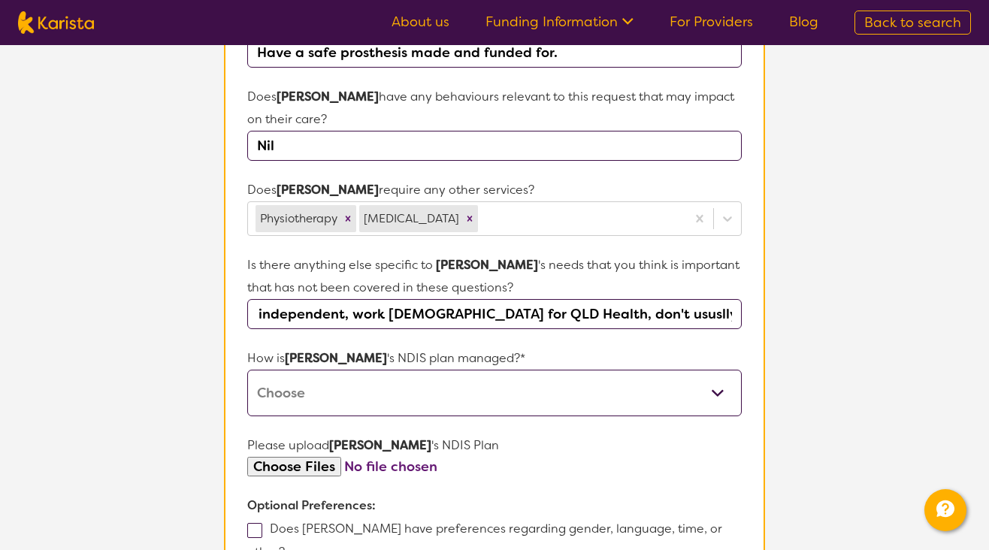
scroll to position [0, 72]
click at [591, 299] on input "I am very independent, work [DEMOGRAPHIC_DATA] for QLD Health, don't ususlly ev…" at bounding box center [494, 314] width 495 height 30
click at [733, 299] on input "I am very independent, work [DEMOGRAPHIC_DATA] for QLD Health, don't usually ev…" at bounding box center [494, 314] width 495 height 30
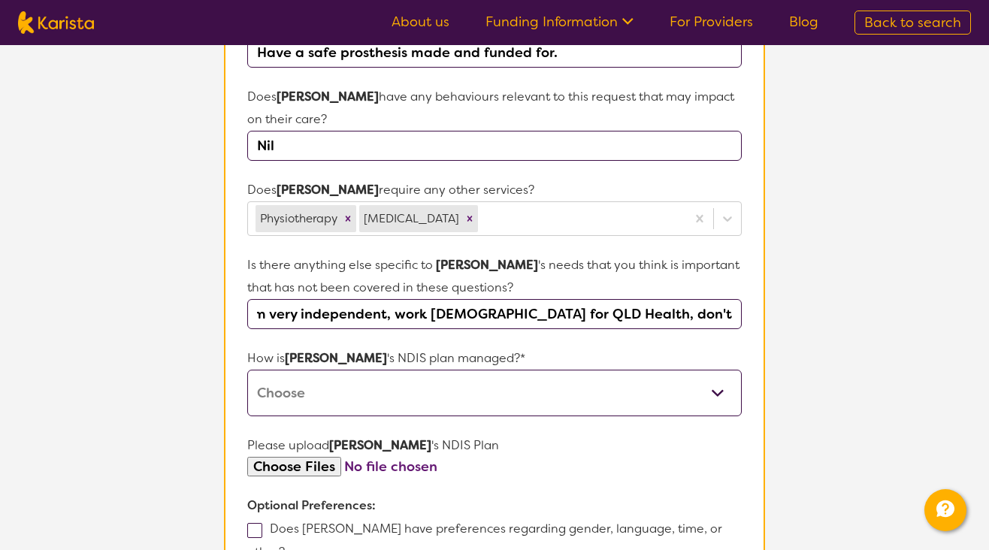
scroll to position [0, 0]
type input "I am very independent, work [DEMOGRAPHIC_DATA] for QLD Health, don't ask for he…"
click at [722, 371] on select "Self-managed NDIS plan Managed by a registered plan management provider (not th…" at bounding box center [494, 393] width 495 height 47
select select "I'm not sure"
click at [247, 370] on select "Self-managed NDIS plan Managed by a registered plan management provider (not th…" at bounding box center [494, 393] width 495 height 47
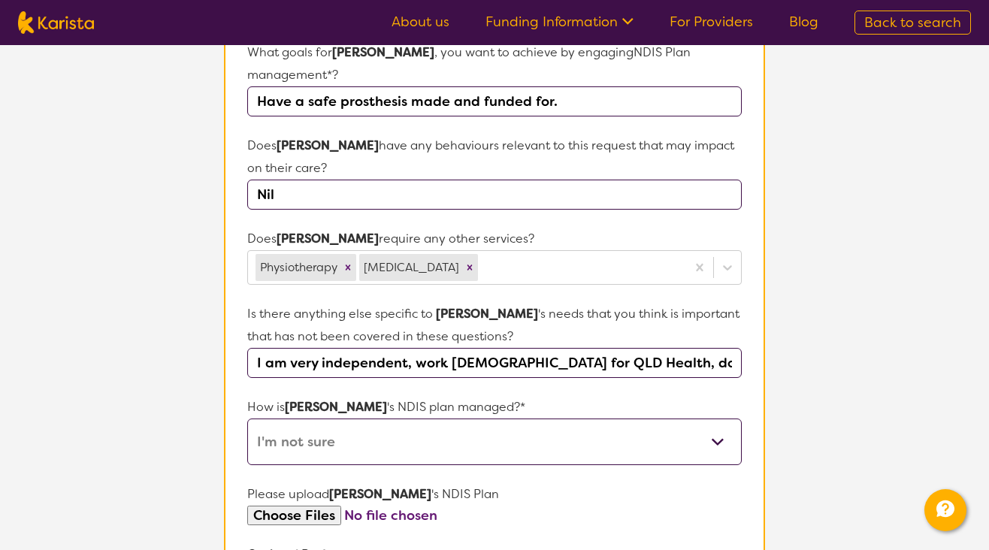
scroll to position [526, 0]
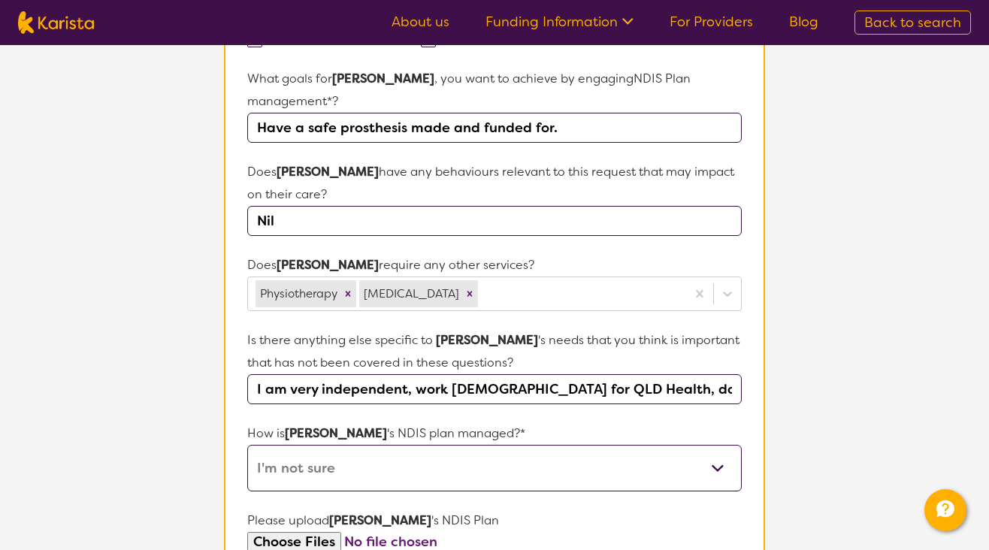
click at [726, 374] on input "I am very independent, work [DEMOGRAPHIC_DATA] for QLD Health, don't ask for he…" at bounding box center [494, 389] width 495 height 30
type input "I am very independent, work [DEMOGRAPHIC_DATA] for QLD Health, don't ask for he…"
click at [717, 446] on select "Self-managed NDIS plan Managed by a registered plan management provider (not th…" at bounding box center [494, 468] width 495 height 47
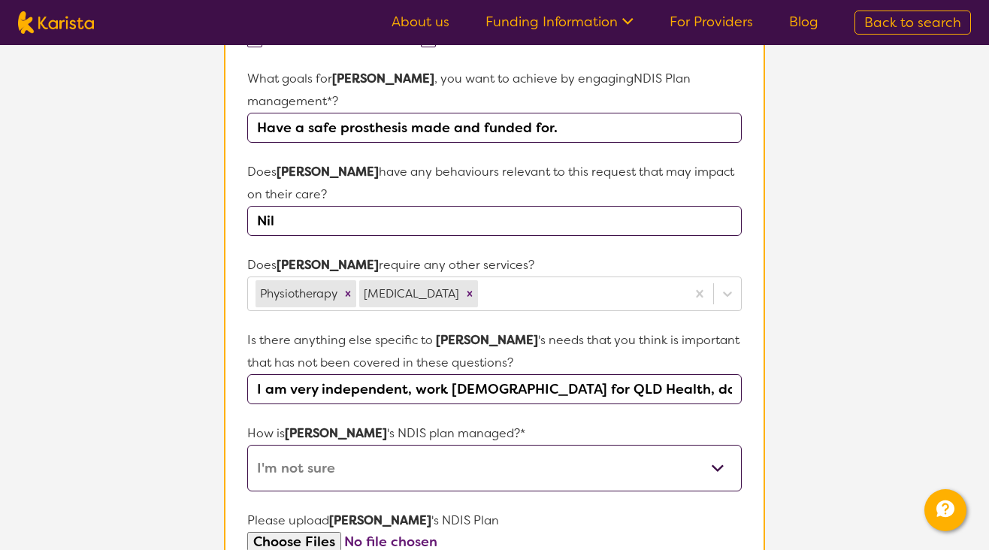
click at [247, 445] on select "Self-managed NDIS plan Managed by a registered plan management provider (not th…" at bounding box center [494, 468] width 495 height 47
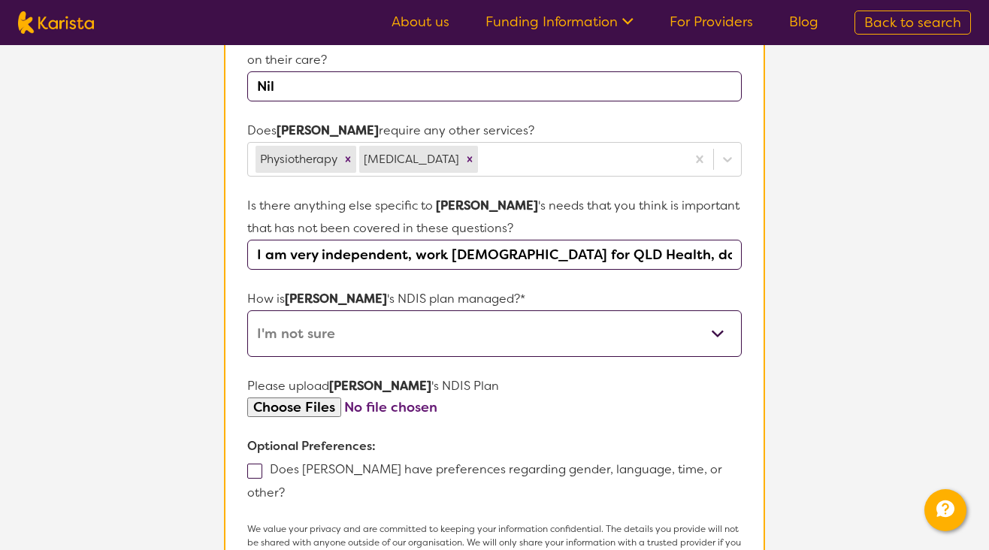
scroll to position [676, 0]
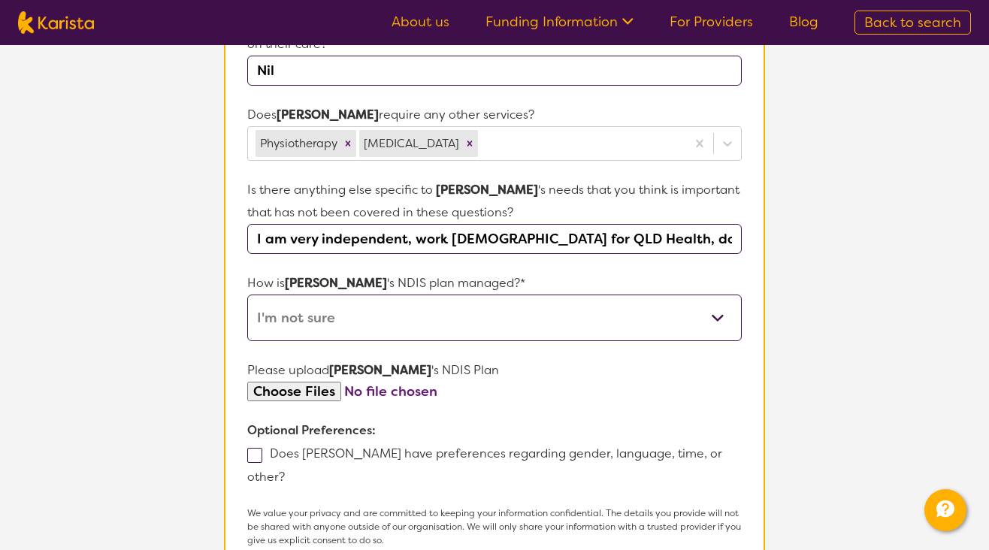
click at [319, 382] on input "file" at bounding box center [494, 392] width 495 height 20
type input "C:\fakepath\NDIS Plan [PERSON_NAME].pdf"
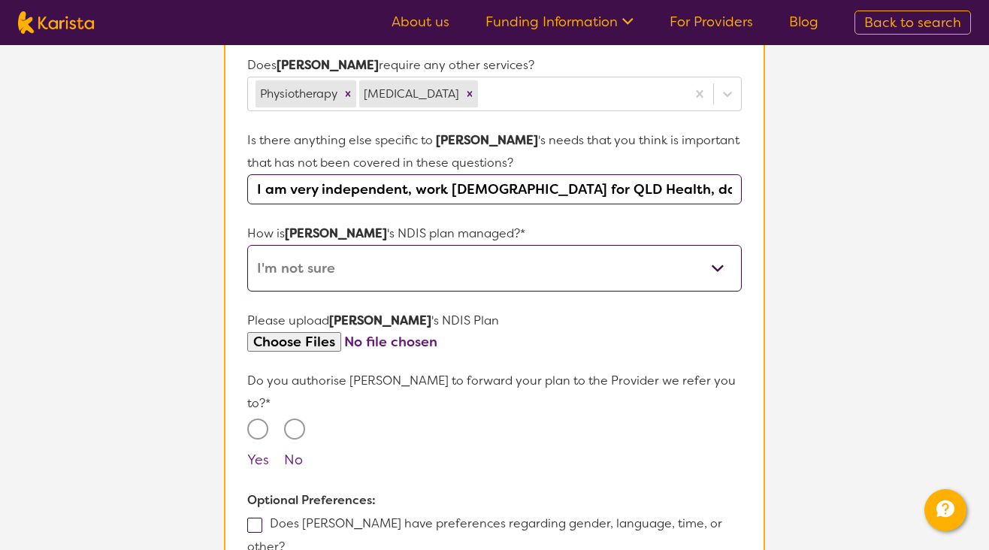
scroll to position [752, 0]
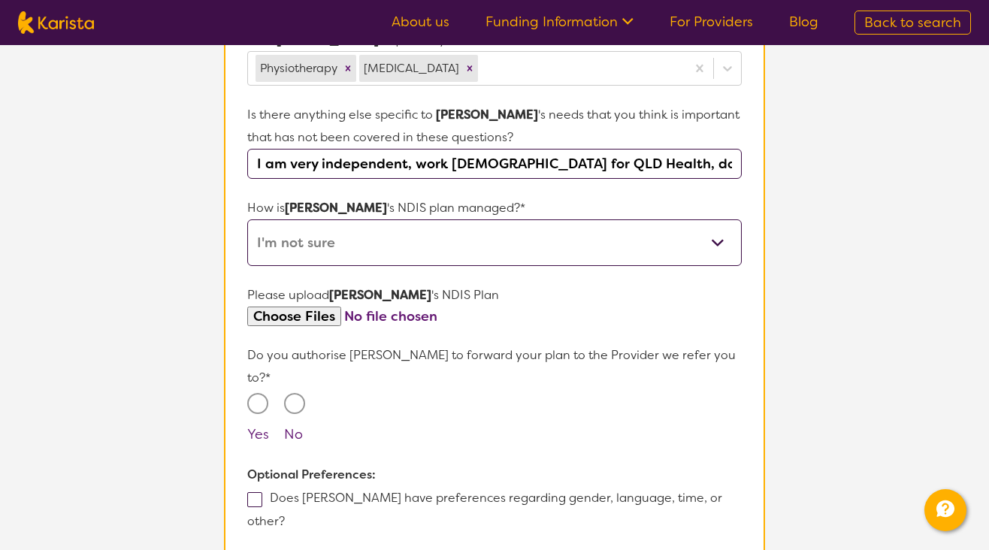
click at [259, 393] on input "Yes" at bounding box center [257, 403] width 21 height 21
radio input "true"
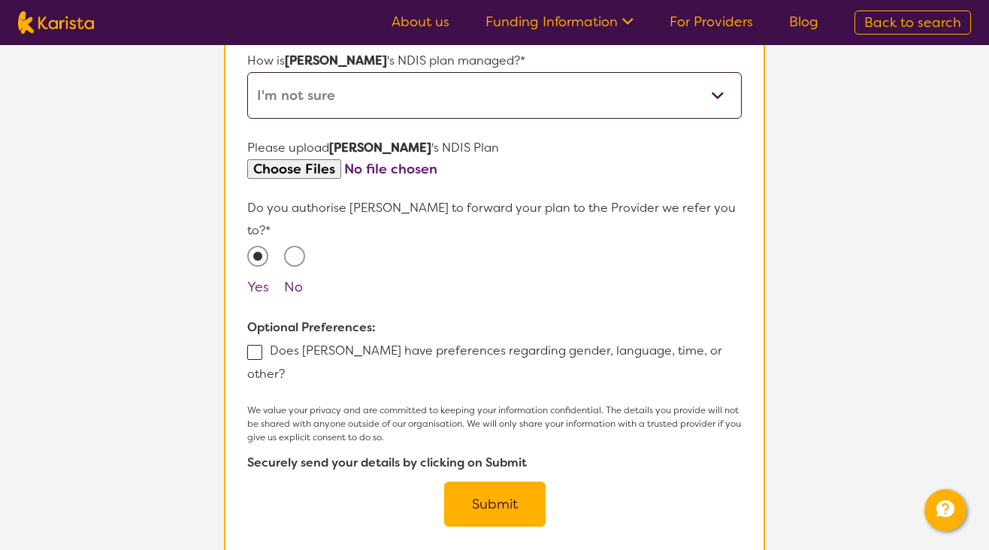
scroll to position [902, 0]
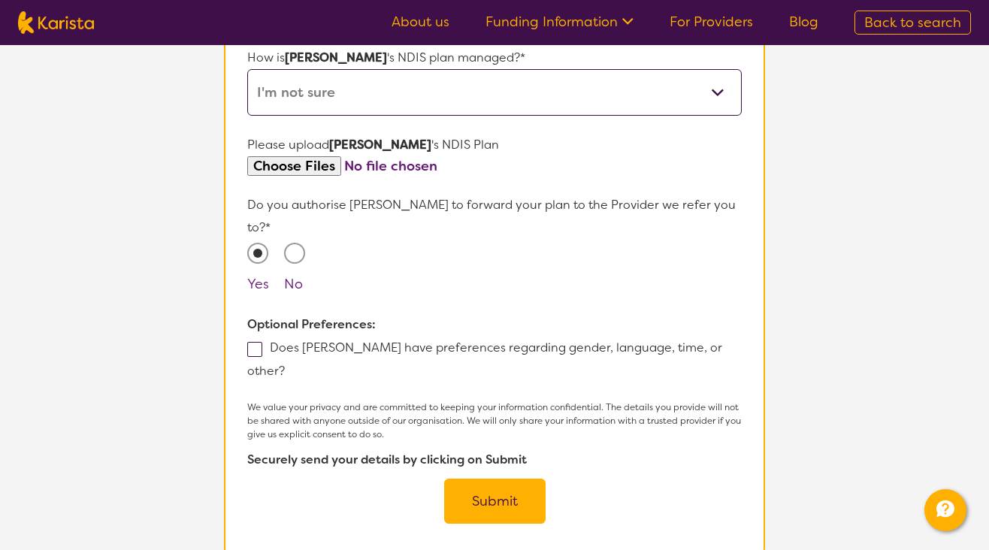
click at [489, 479] on button "Submit" at bounding box center [494, 501] width 101 height 45
